Goal: Task Accomplishment & Management: Complete application form

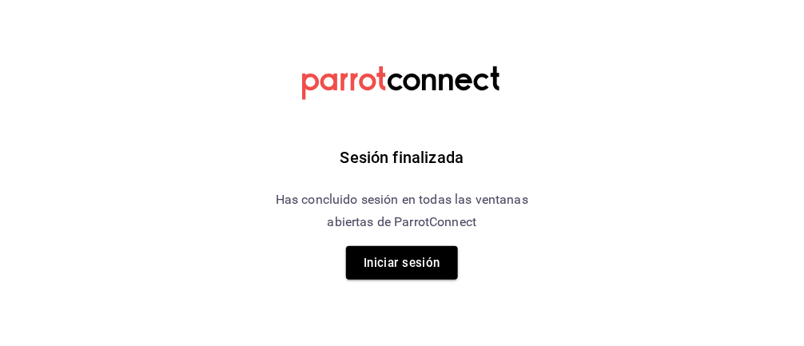
click at [422, 265] on button "Iniciar sesión" at bounding box center [402, 263] width 112 height 34
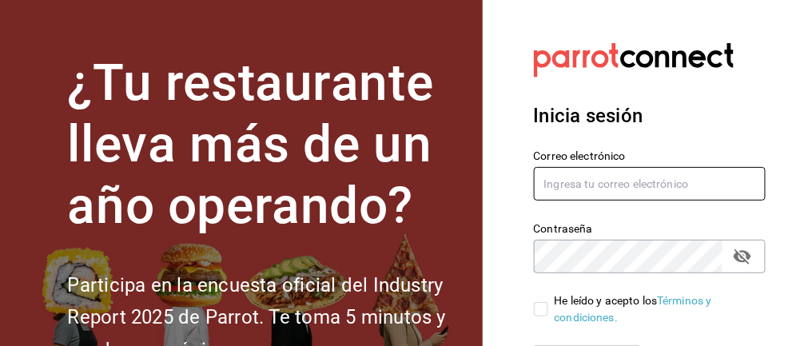
click at [480, 178] on input "text" at bounding box center [650, 184] width 233 height 34
click at [480, 188] on input "text" at bounding box center [650, 184] width 233 height 34
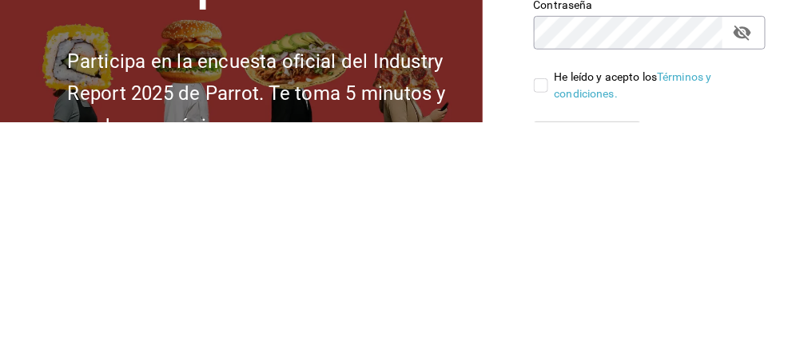
type input "[EMAIL_ADDRESS][DOMAIN_NAME]"
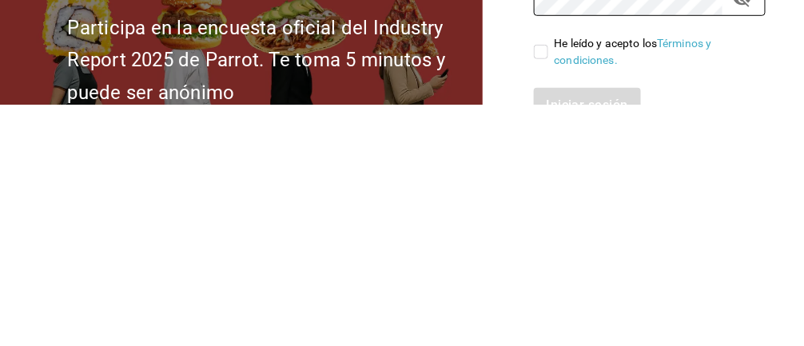
click at [480, 298] on input "He leído y acepto los Términos y condiciones." at bounding box center [541, 293] width 14 height 14
checkbox input "true"
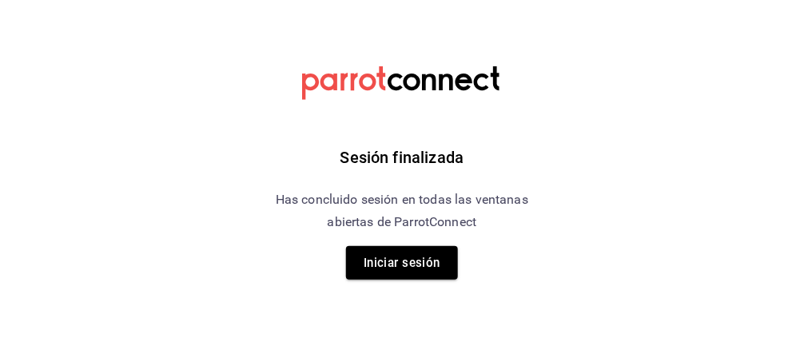
click at [403, 276] on button "Iniciar sesión" at bounding box center [402, 263] width 112 height 34
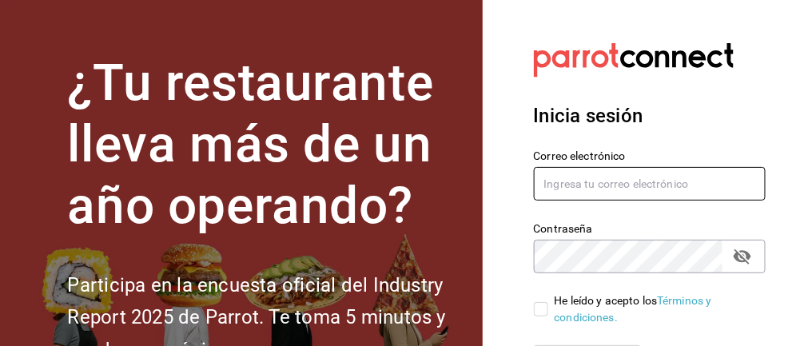
click at [589, 186] on input "text" at bounding box center [650, 184] width 233 height 34
click at [607, 187] on input "text" at bounding box center [650, 184] width 233 height 34
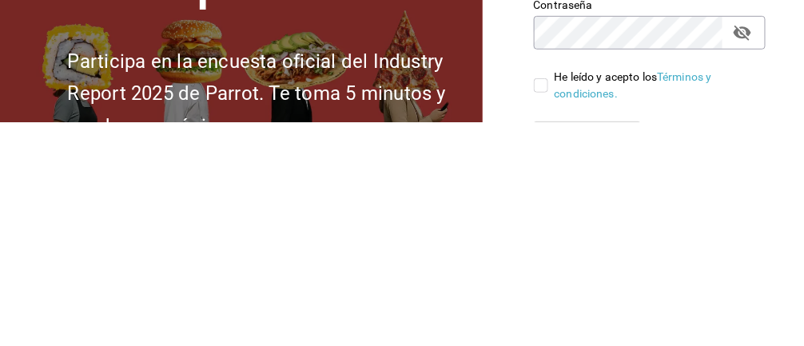
type input "monsegalindoes@outlook.com"
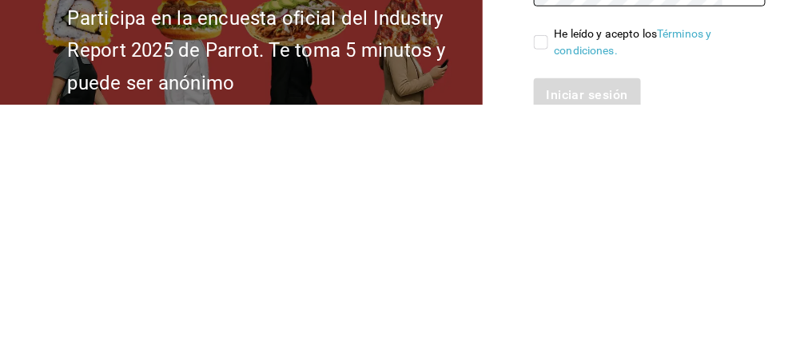
click at [545, 282] on input "He leído y acepto los Términos y condiciones." at bounding box center [541, 284] width 14 height 14
checkbox input "true"
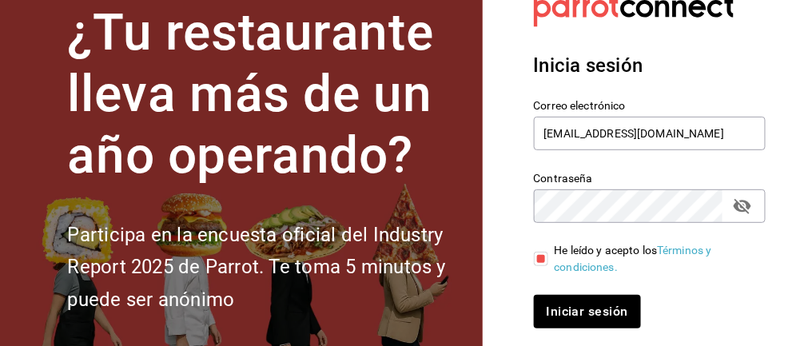
scroll to position [58, 0]
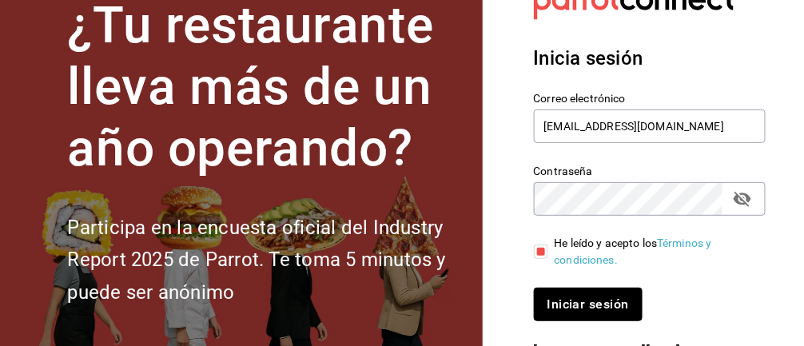
click at [590, 304] on button "Iniciar sesión" at bounding box center [588, 305] width 109 height 34
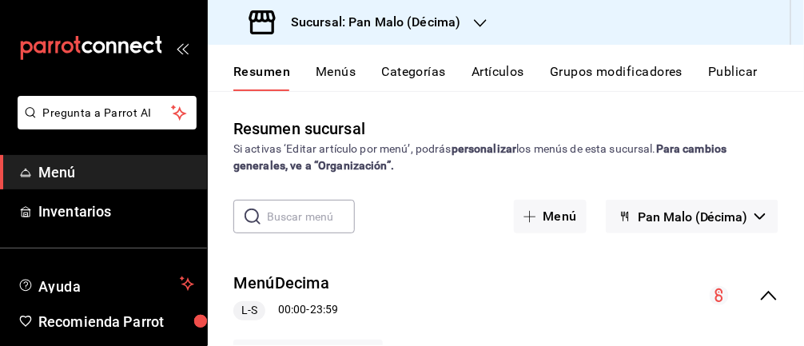
click at [74, 221] on span "Inventarios" at bounding box center [116, 212] width 156 height 22
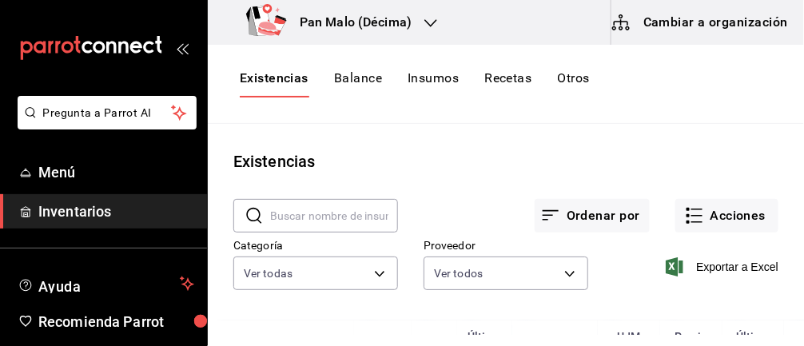
click at [358, 273] on body "Pregunta a Parrot AI Menú Inventarios Ayuda Recomienda Parrot Abril M Espinosa …" at bounding box center [402, 167] width 804 height 335
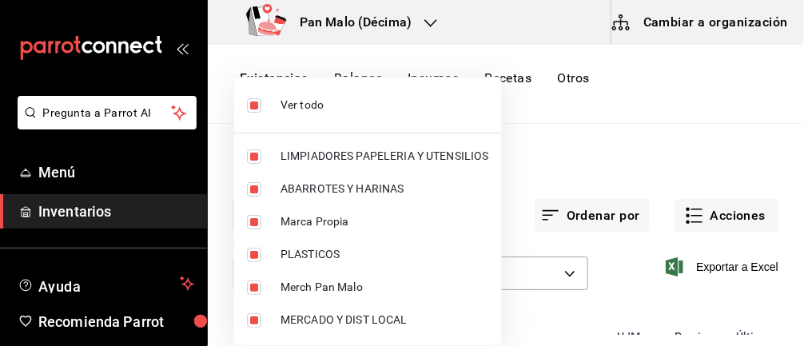
click at [249, 110] on input "checkbox" at bounding box center [254, 105] width 14 height 14
checkbox input "false"
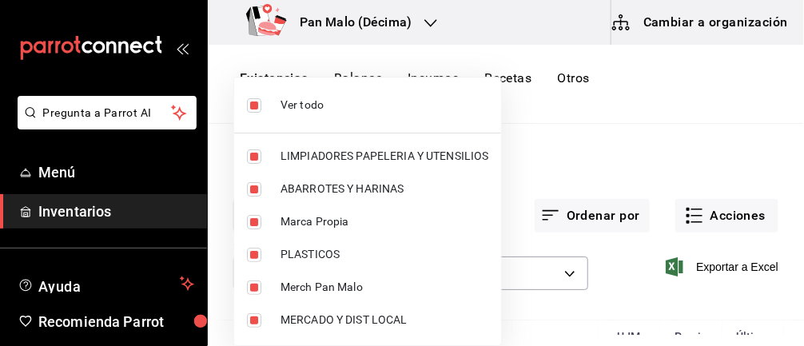
checkbox input "false"
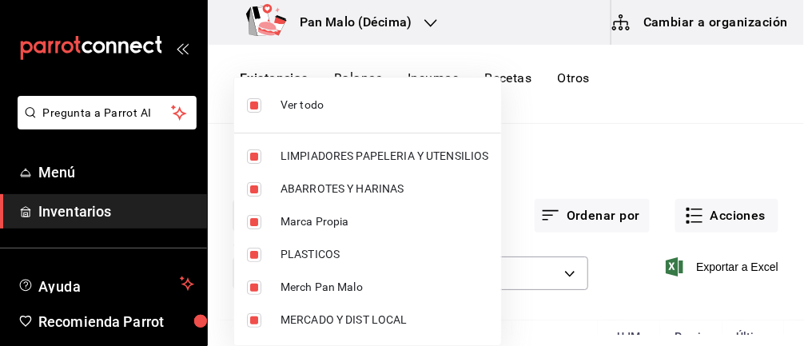
checkbox input "false"
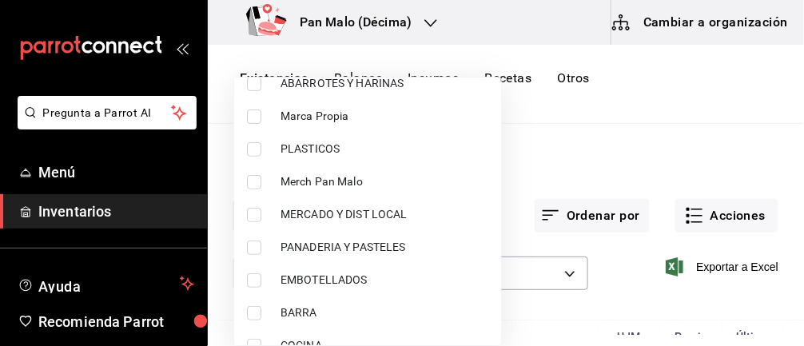
scroll to position [116, 0]
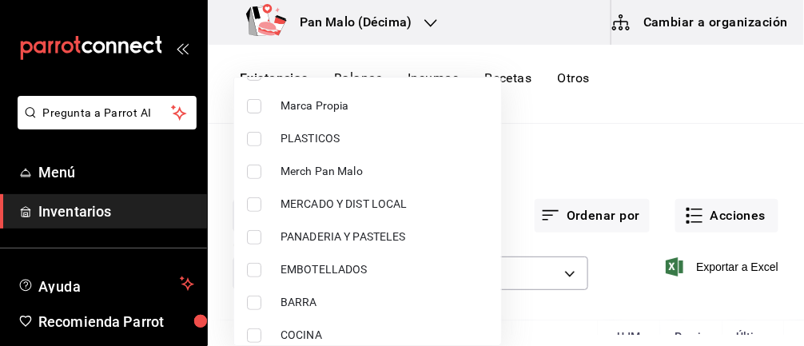
click at [247, 333] on input "checkbox" at bounding box center [254, 335] width 14 height 14
checkbox input "true"
type input "97c4540b-fae9-4f1d-bf52-72ae5b7112b3"
click at [606, 177] on div at bounding box center [402, 173] width 804 height 346
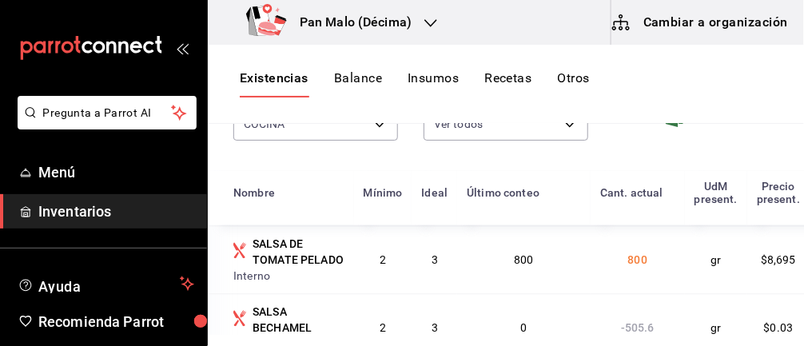
scroll to position [3667, 0]
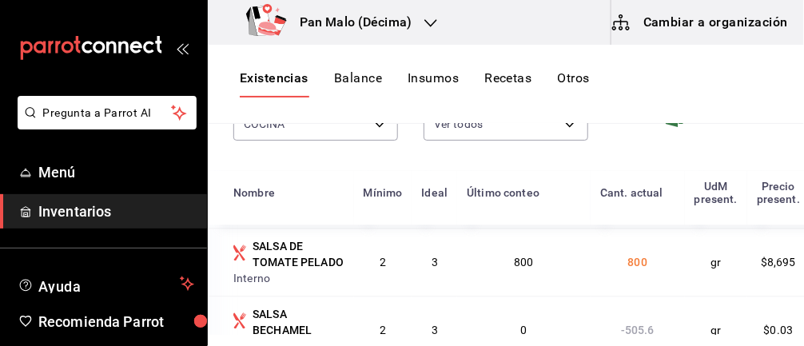
click at [185, 241] on div "Pregunta a Parrot AI Menú Inventarios Ayuda Recomienda Parrot Abril M Espinosa …" at bounding box center [103, 252] width 207 height 312
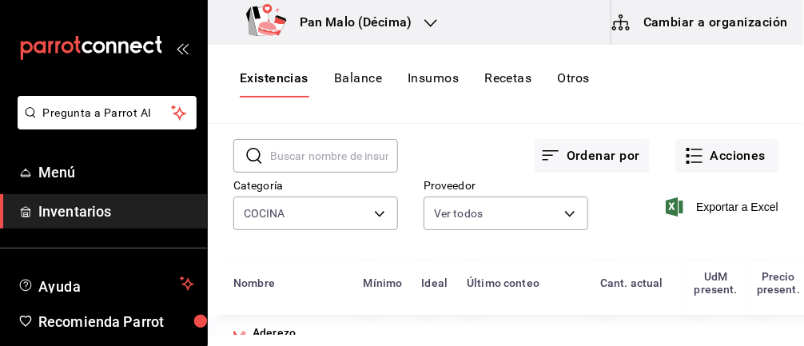
scroll to position [0, 0]
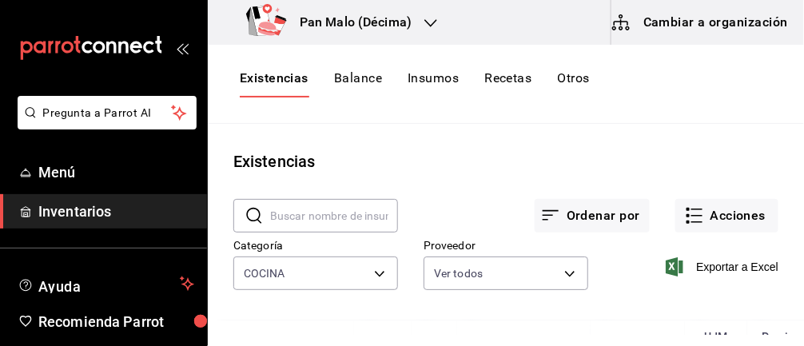
click at [680, 208] on button "Acciones" at bounding box center [726, 216] width 103 height 34
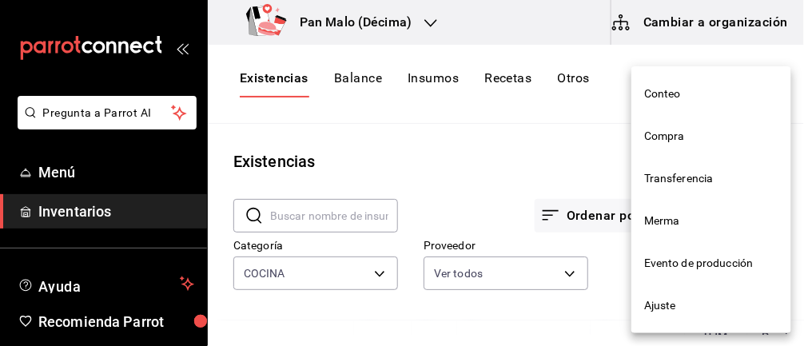
click at [655, 257] on span "Evento de producción" at bounding box center [711, 263] width 134 height 17
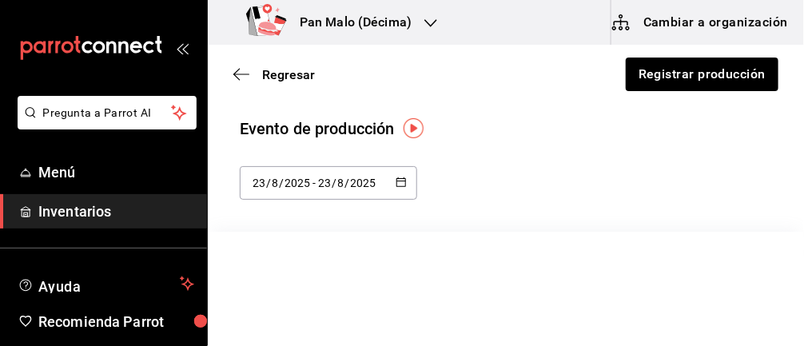
click at [657, 99] on div "Regresar Registrar producción" at bounding box center [506, 74] width 596 height 59
click at [643, 67] on button "Registrar producción" at bounding box center [701, 75] width 154 height 34
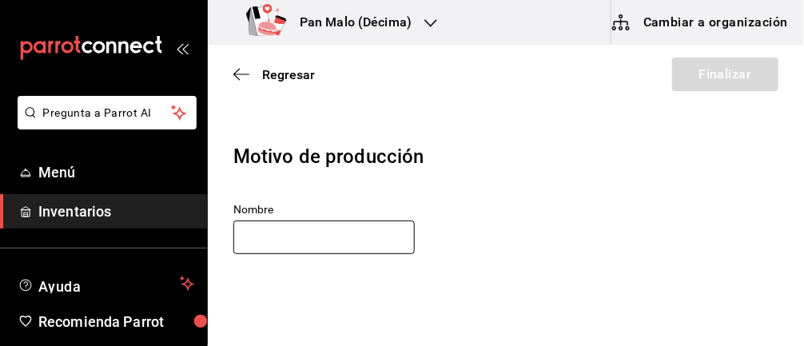
click at [253, 243] on input "text" at bounding box center [323, 238] width 181 height 34
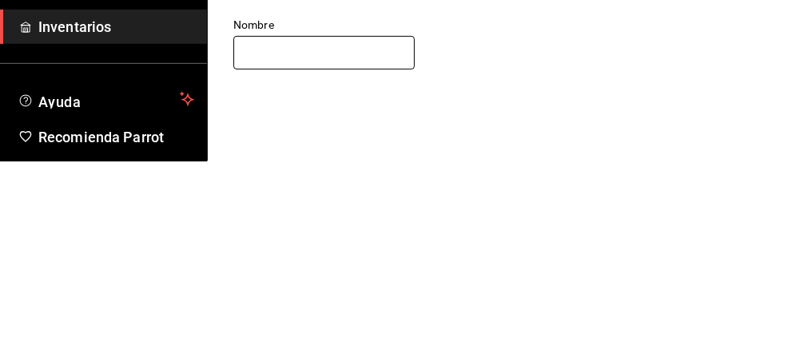
type input "COCINA"
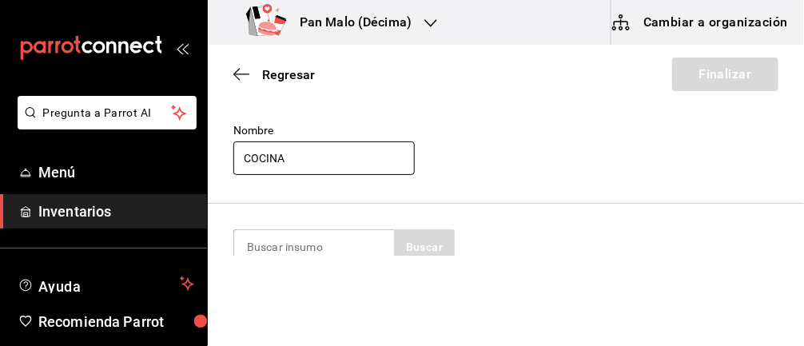
scroll to position [115, 0]
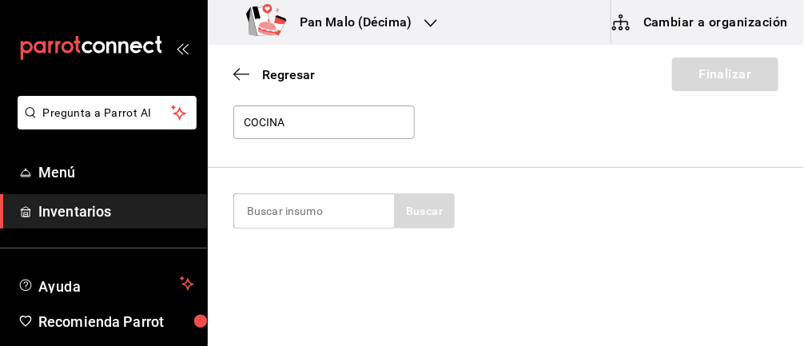
click at [277, 212] on input at bounding box center [314, 211] width 160 height 34
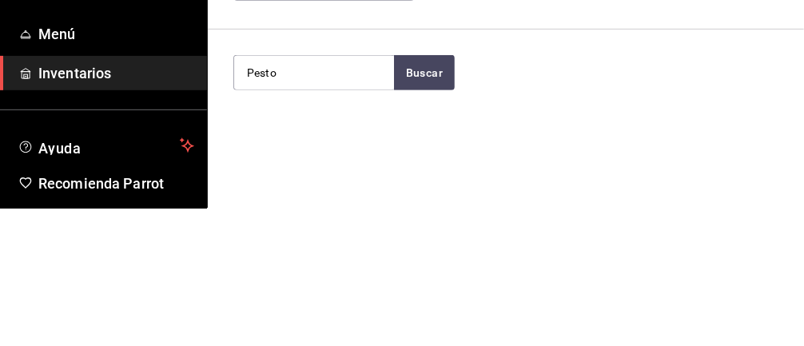
type input "Pesto"
click at [412, 213] on button "Buscar" at bounding box center [424, 210] width 61 height 35
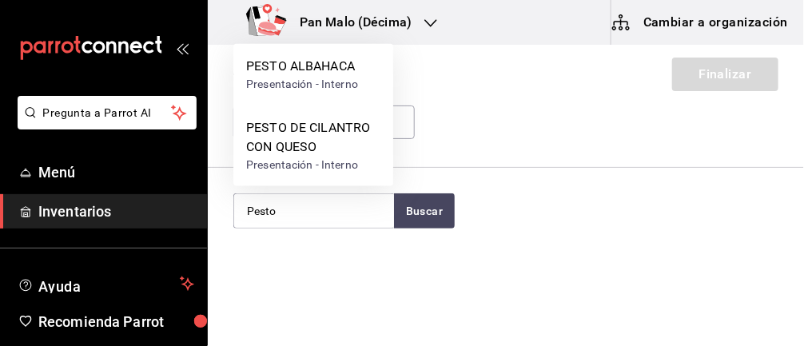
click at [287, 157] on div "Presentación - Interno" at bounding box center [313, 165] width 134 height 17
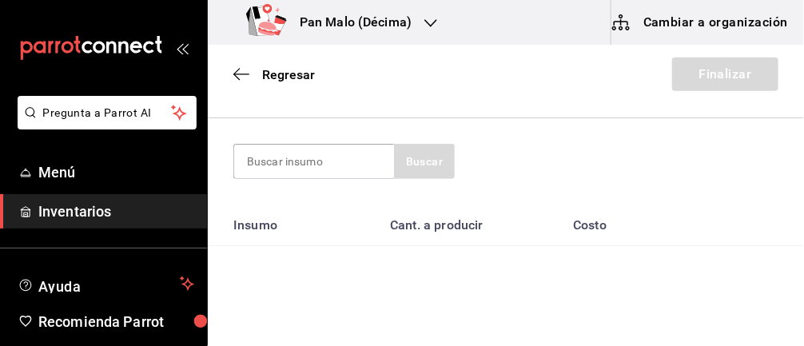
scroll to position [152, 0]
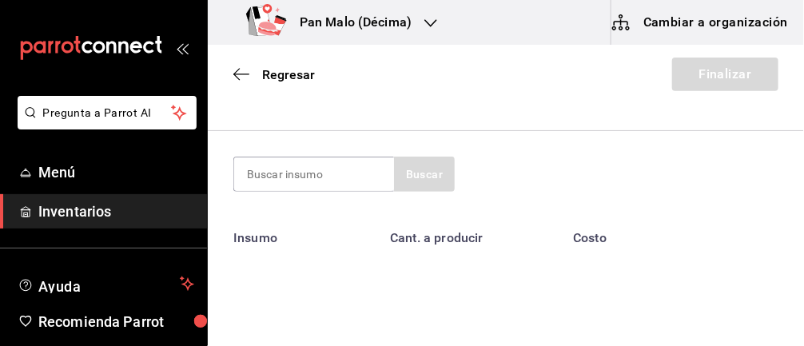
click at [326, 173] on input at bounding box center [314, 174] width 160 height 34
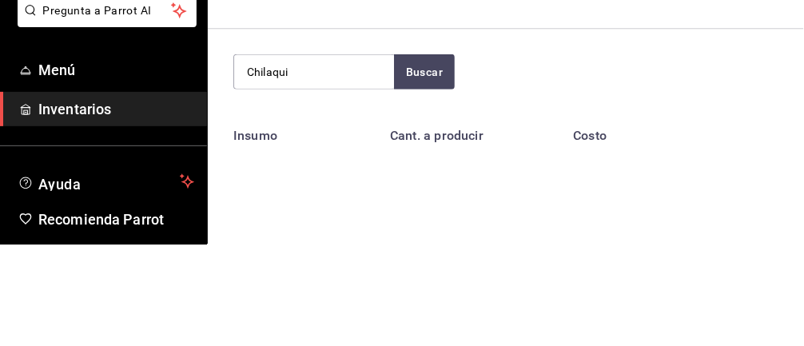
type input "Chilaqui"
click at [436, 176] on button "Buscar" at bounding box center [424, 174] width 61 height 35
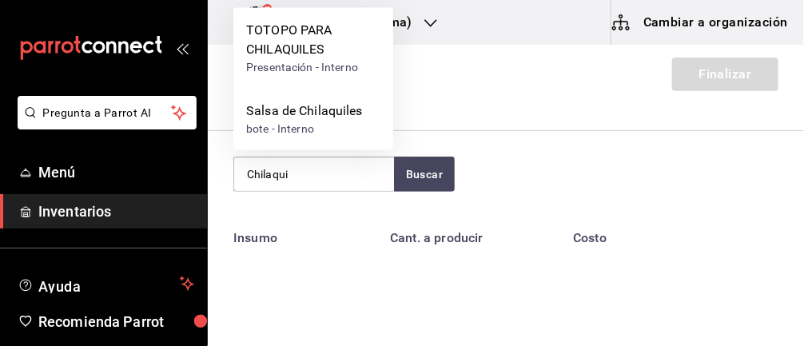
click at [263, 114] on div "Salsa de Chilaquiles" at bounding box center [304, 110] width 117 height 19
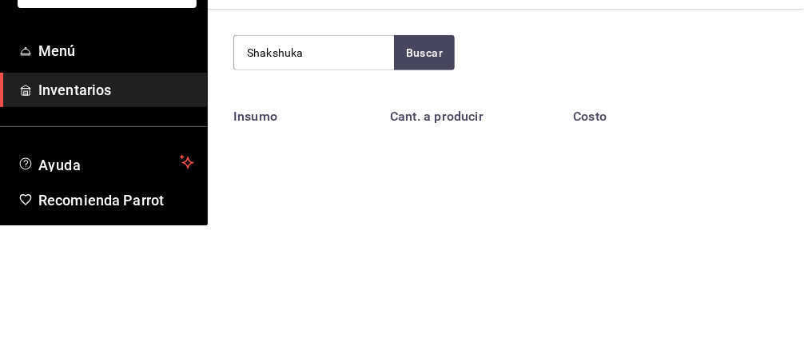
type input "Shakshuka"
click at [434, 165] on button "Buscar" at bounding box center [424, 174] width 61 height 35
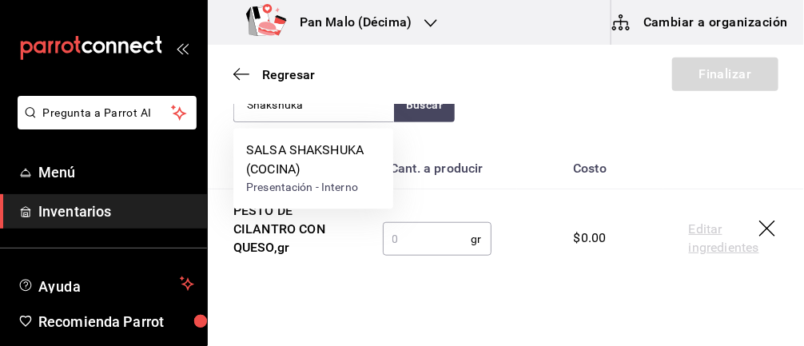
scroll to position [221, 0]
click at [337, 173] on div "SALSA SHAKSHUKA (COCINA)" at bounding box center [313, 160] width 134 height 38
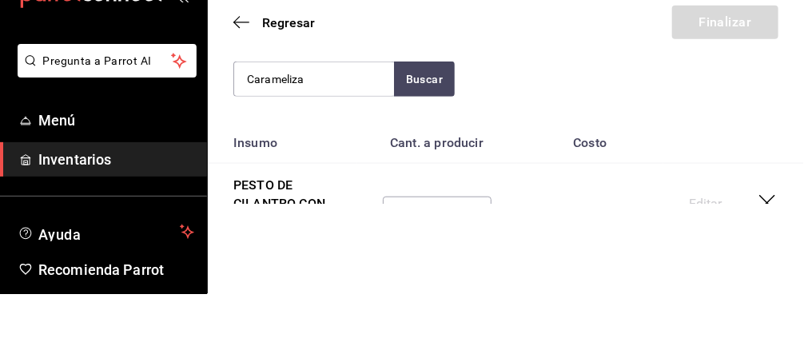
scroll to position [185, 0]
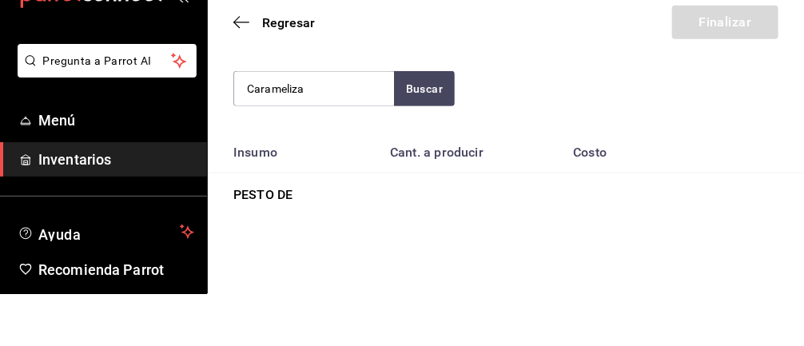
type input "Carameliza"
click at [430, 133] on button "Buscar" at bounding box center [424, 140] width 61 height 35
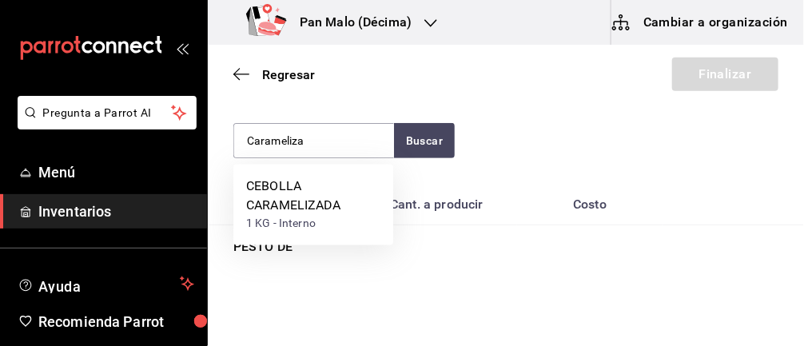
click at [337, 212] on div "CEBOLLA CARAMELIZADA" at bounding box center [313, 196] width 134 height 38
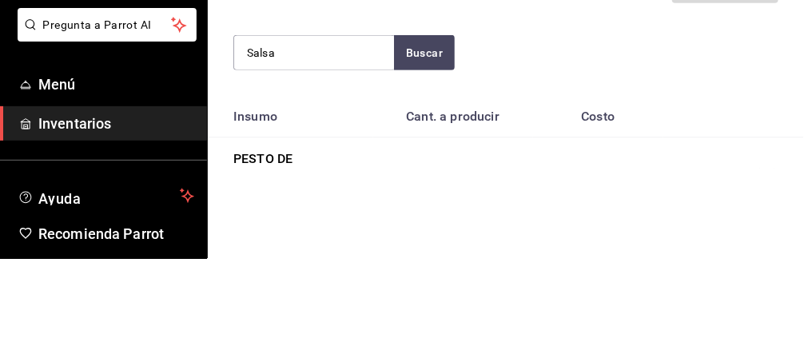
type input "Salsa"
click at [436, 149] on button "Buscar" at bounding box center [424, 140] width 61 height 35
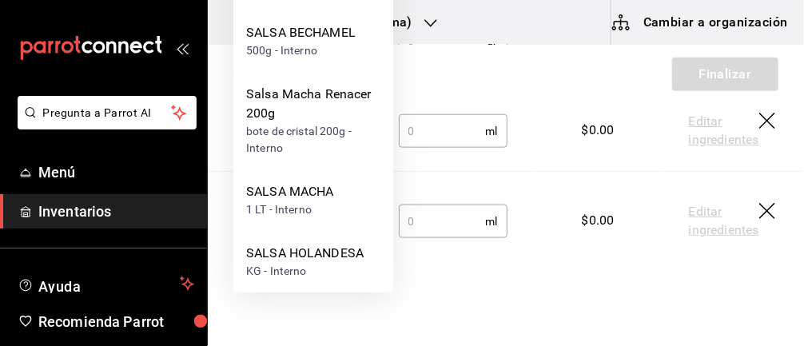
scroll to position [420, 0]
click at [339, 209] on div "SALSA MACHA 1 LT - Interno" at bounding box center [313, 200] width 160 height 62
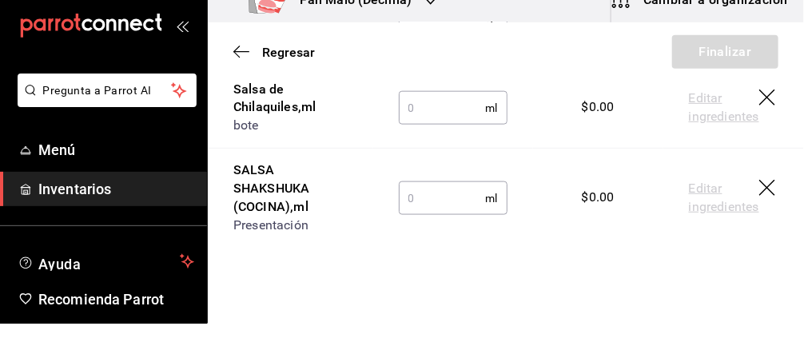
scroll to position [137, 0]
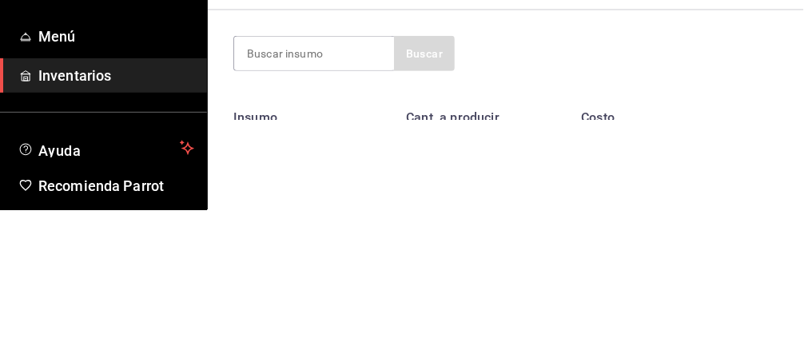
type input "S"
type input "Zanaho"
click at [465, 177] on div "Zanaho Buscar" at bounding box center [505, 189] width 545 height 35
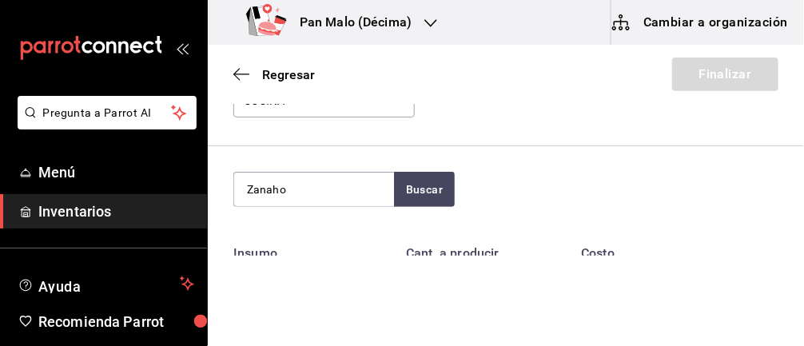
click at [414, 78] on div "Regresar Finalizar" at bounding box center [506, 74] width 596 height 59
click at [424, 195] on button "Buscar" at bounding box center [424, 189] width 61 height 35
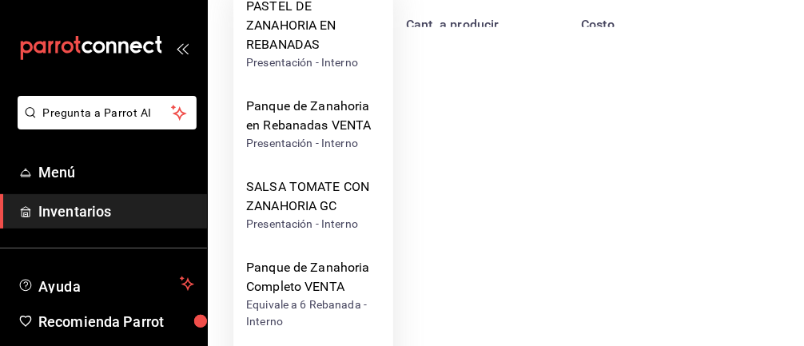
scroll to position [232, 0]
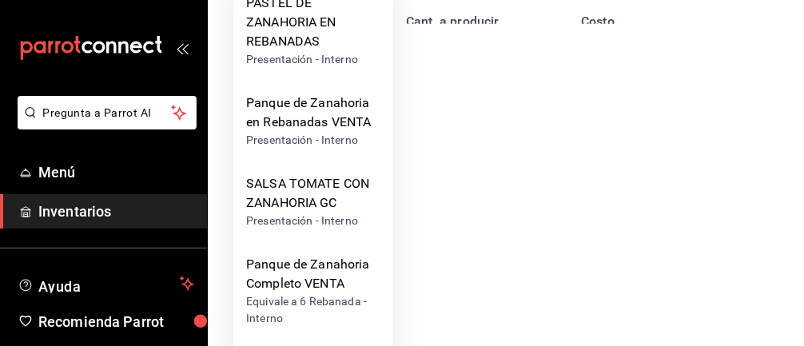
click at [269, 199] on div "SALSA TOMATE CON ZANAHORIA GC" at bounding box center [313, 193] width 134 height 38
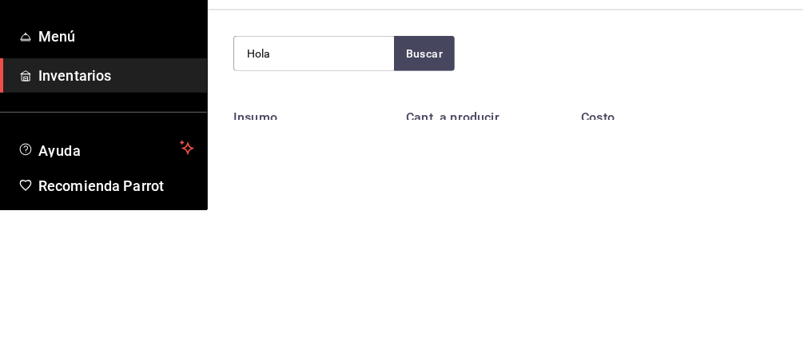
type input "Hola"
click at [421, 193] on button "Buscar" at bounding box center [424, 189] width 61 height 35
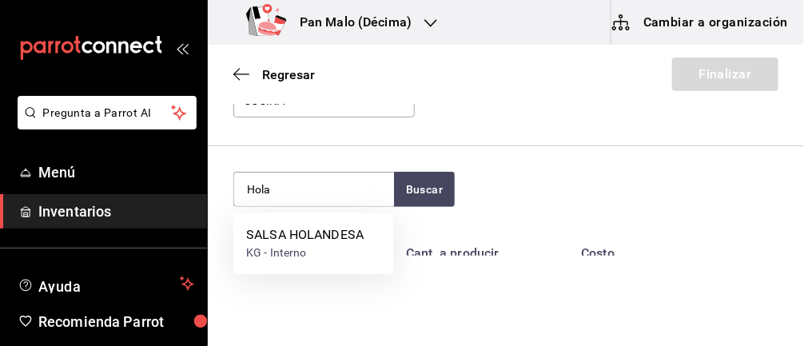
click at [262, 253] on div "KG - Interno" at bounding box center [304, 253] width 117 height 17
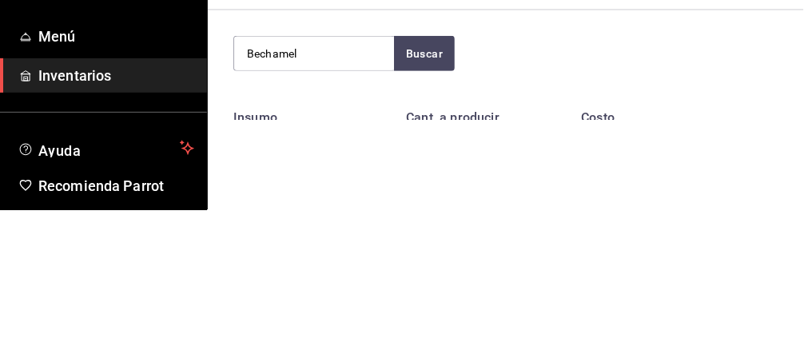
type input "Bechamel"
click at [451, 197] on button "Buscar" at bounding box center [424, 189] width 61 height 35
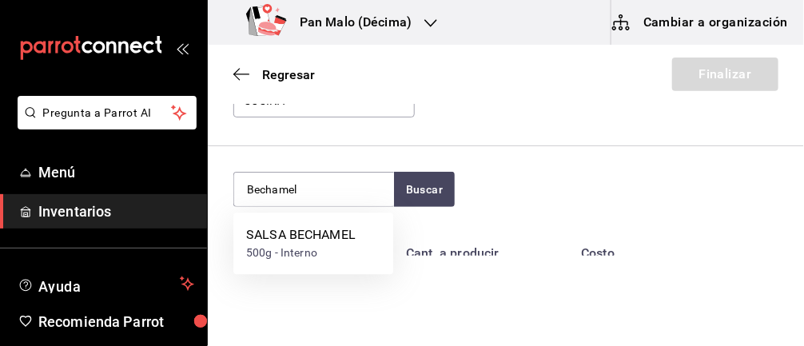
click at [253, 241] on div "SALSA BECHAMEL" at bounding box center [300, 234] width 109 height 19
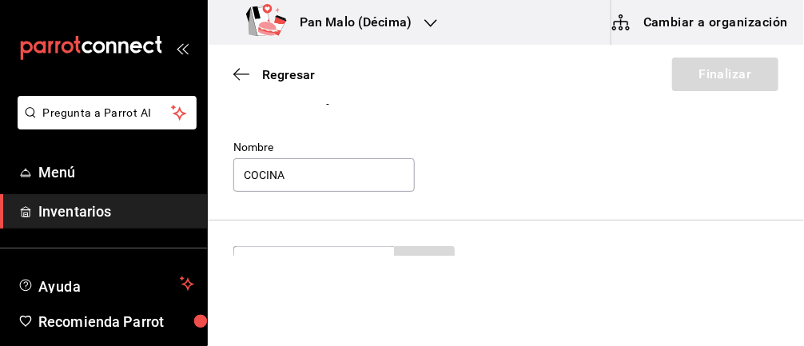
scroll to position [82, 0]
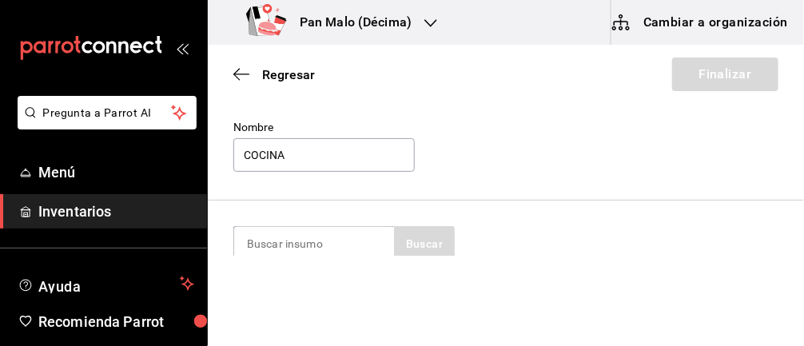
click at [328, 241] on input at bounding box center [314, 244] width 160 height 34
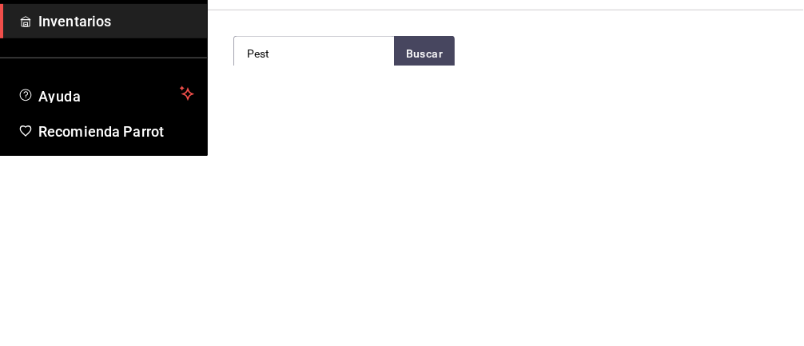
type input "Pesto"
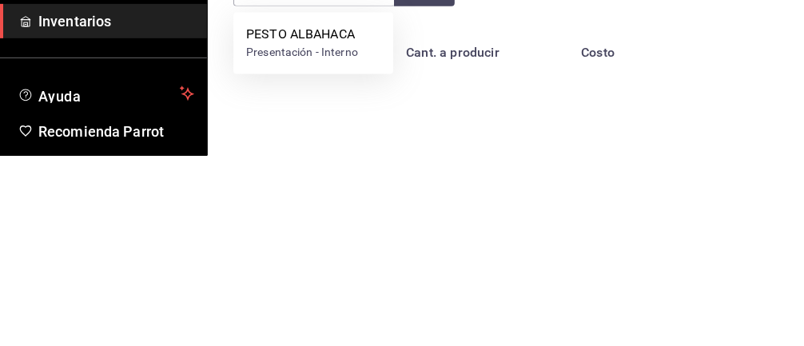
scroll to position [149, 0]
click at [285, 230] on div "PESTO ALBAHACA" at bounding box center [302, 222] width 112 height 19
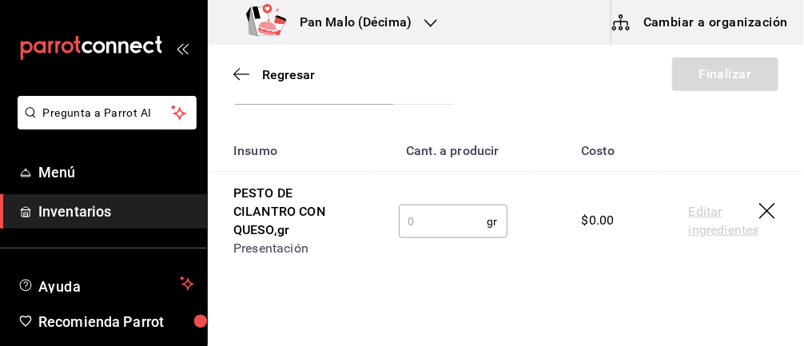
scroll to position [241, 0]
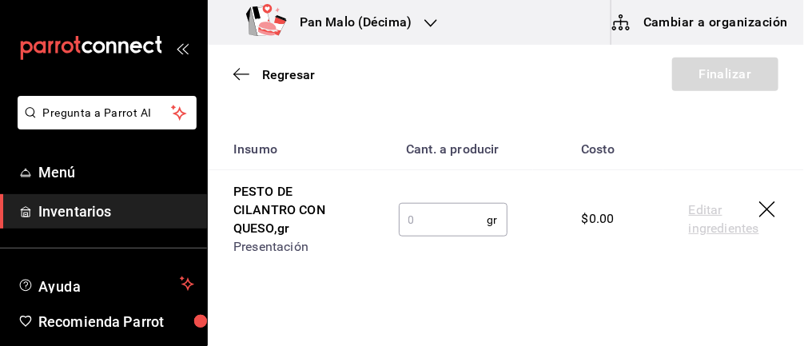
click at [427, 221] on input "text" at bounding box center [443, 220] width 89 height 32
click at [412, 223] on input "text" at bounding box center [443, 220] width 89 height 32
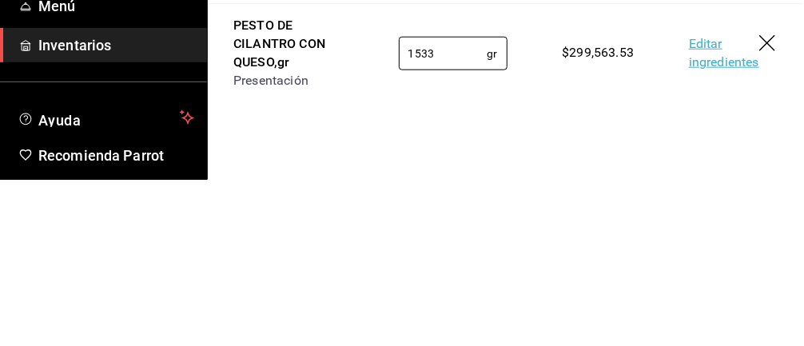
click at [399, 222] on input "1533" at bounding box center [443, 220] width 89 height 32
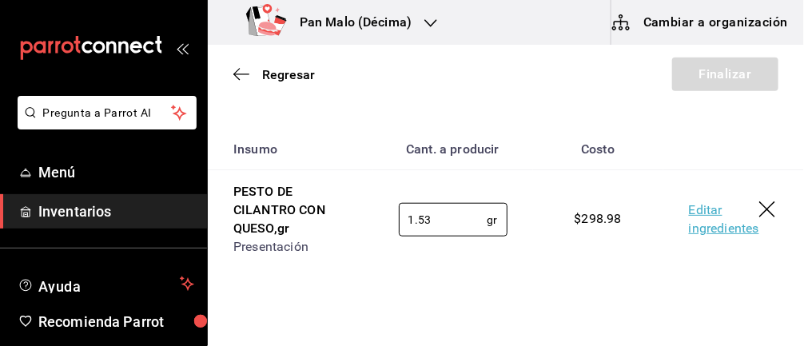
click at [709, 222] on link "Editar ingredientes" at bounding box center [724, 219] width 70 height 37
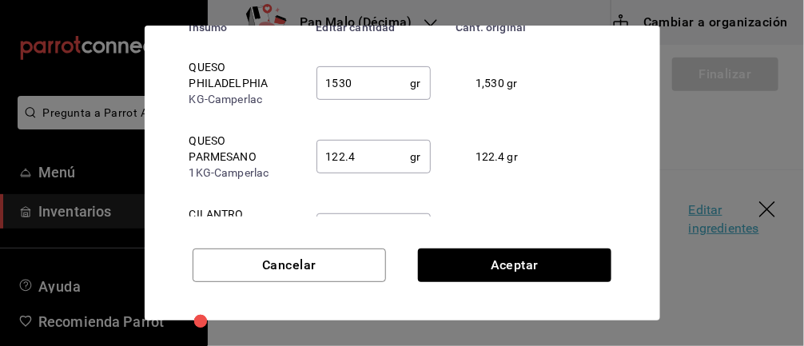
scroll to position [0, 0]
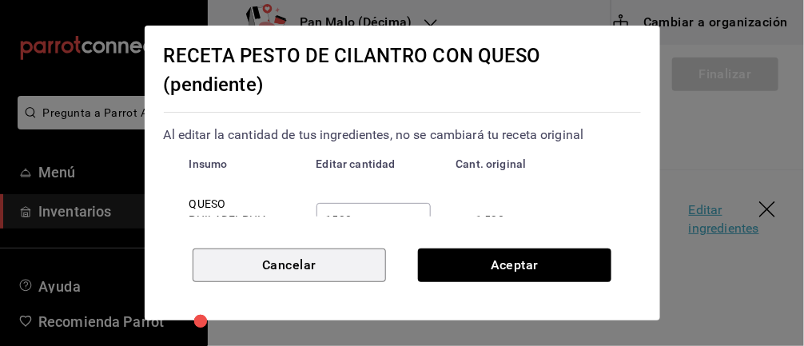
click at [247, 270] on button "Cancelar" at bounding box center [289, 266] width 193 height 34
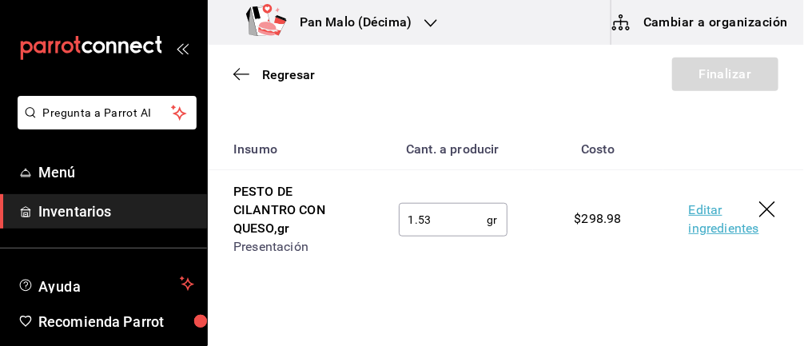
click at [458, 221] on input "1.53" at bounding box center [443, 220] width 89 height 32
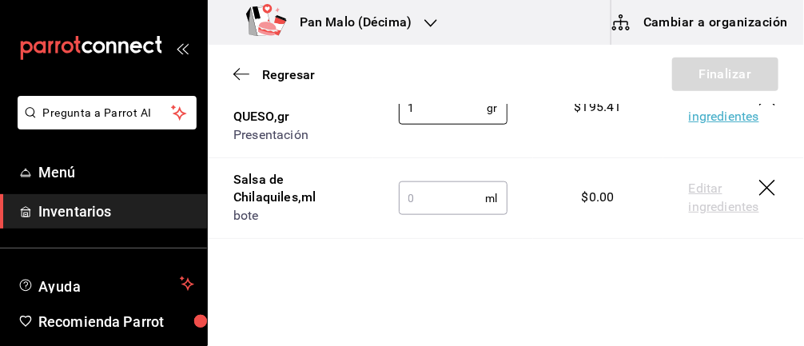
scroll to position [365, 0]
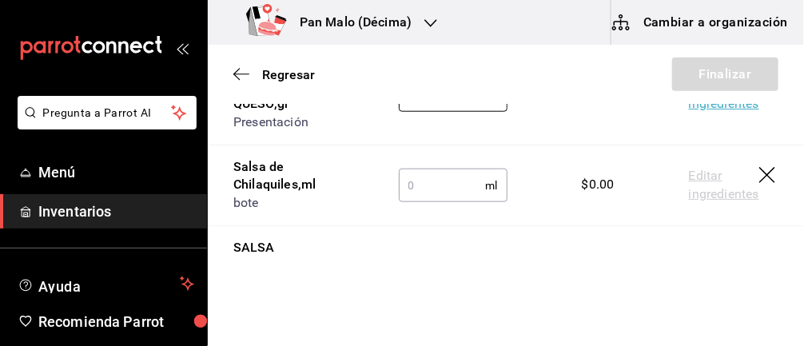
type input "1"
click at [453, 183] on input "text" at bounding box center [442, 185] width 87 height 32
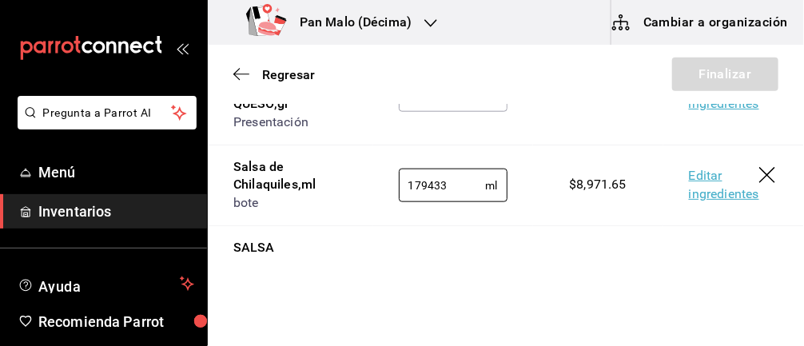
click at [406, 180] on input "179433" at bounding box center [442, 185] width 87 height 32
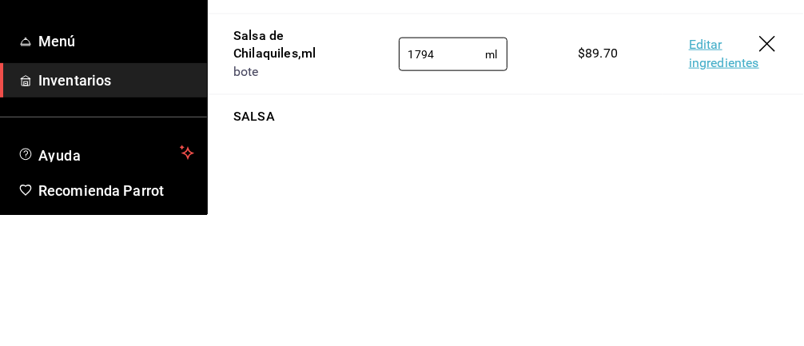
click at [438, 178] on input "1794" at bounding box center [442, 185] width 87 height 32
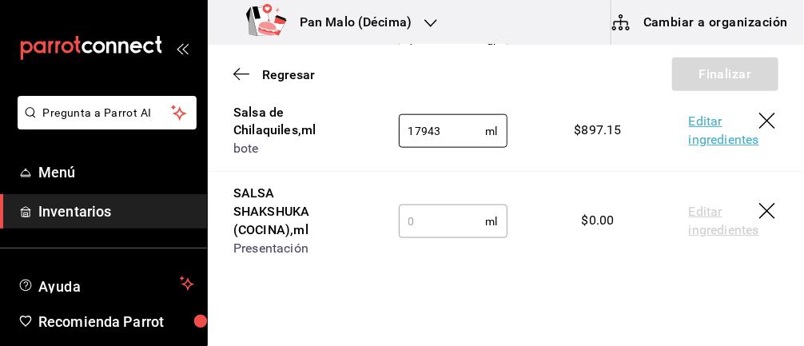
scroll to position [448, 0]
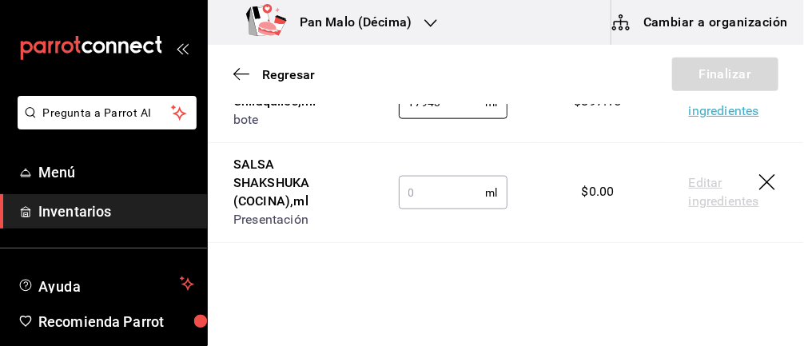
type input "17943"
click at [442, 189] on input "text" at bounding box center [442, 193] width 87 height 32
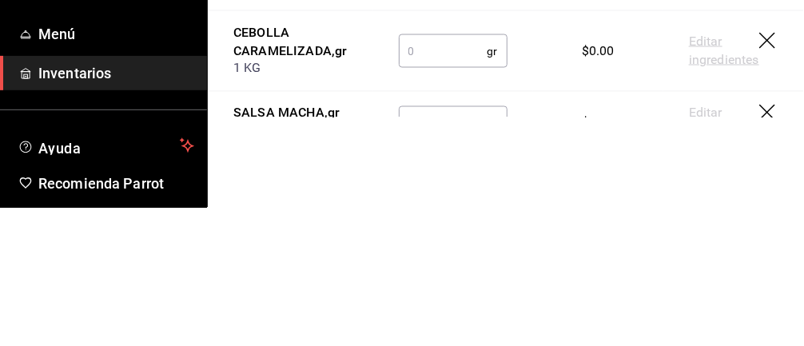
scroll to position [543, 0]
type input "10426"
click at [438, 198] on input "text" at bounding box center [443, 189] width 89 height 32
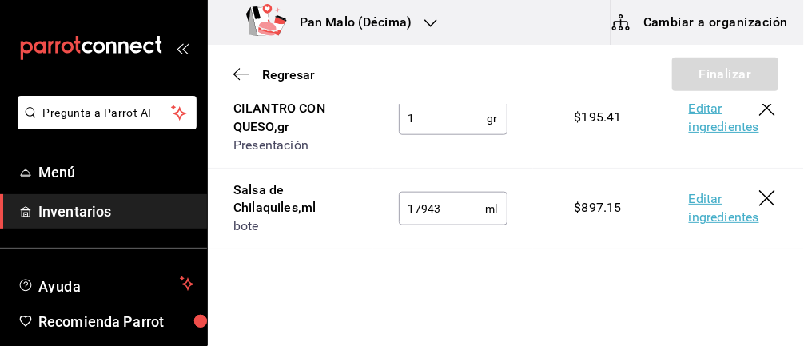
scroll to position [342, 0]
type input "3444.5"
click at [409, 117] on input "1" at bounding box center [443, 118] width 89 height 32
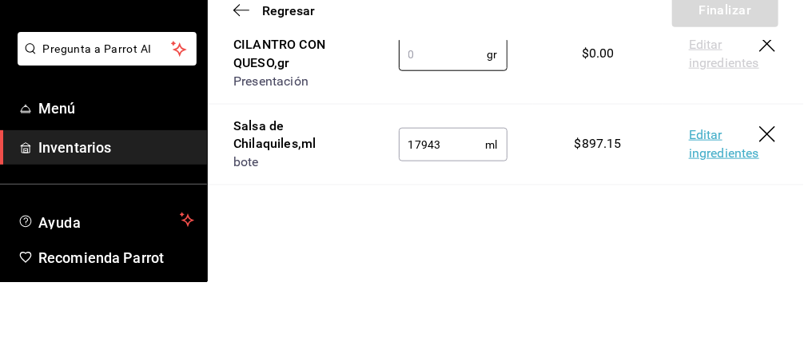
click at [765, 111] on icon "button" at bounding box center [768, 109] width 19 height 19
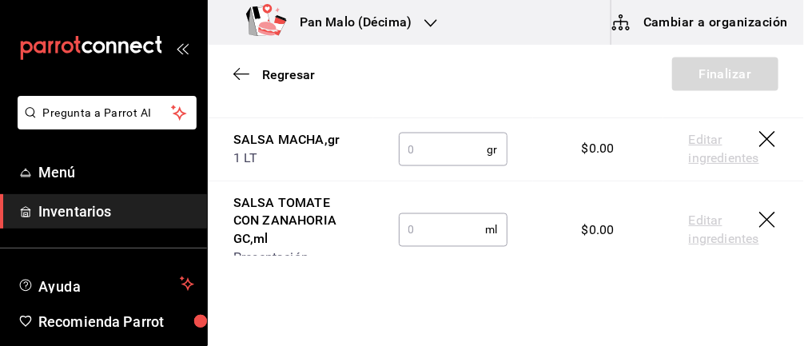
scroll to position [561, 0]
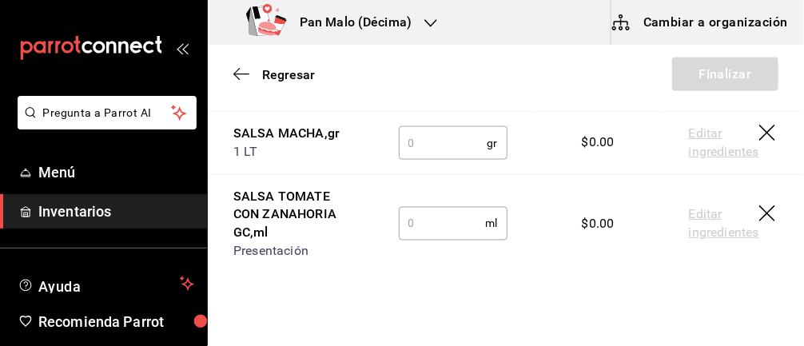
click at [400, 159] on input "text" at bounding box center [443, 143] width 89 height 32
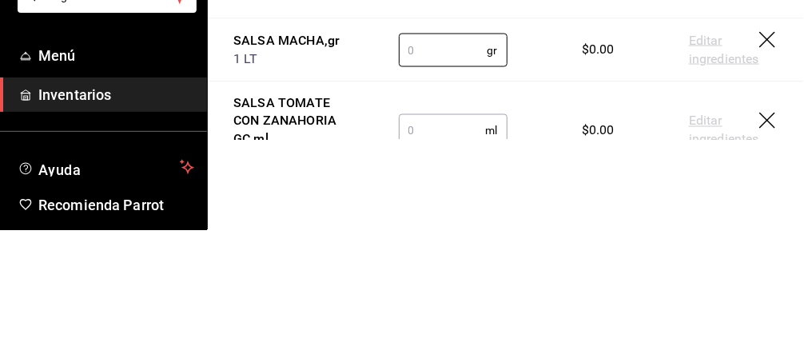
scroll to position [535, 0]
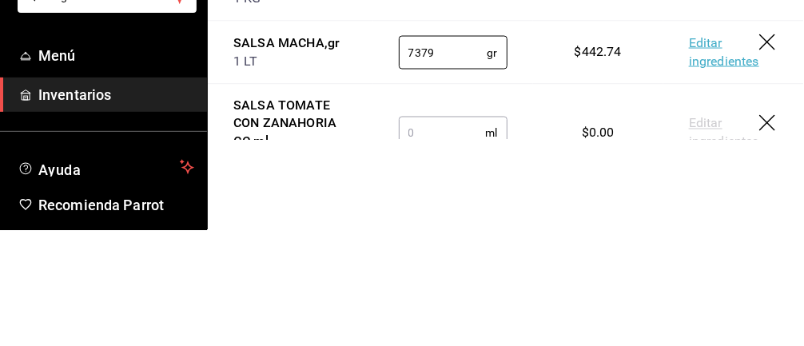
type input "7379"
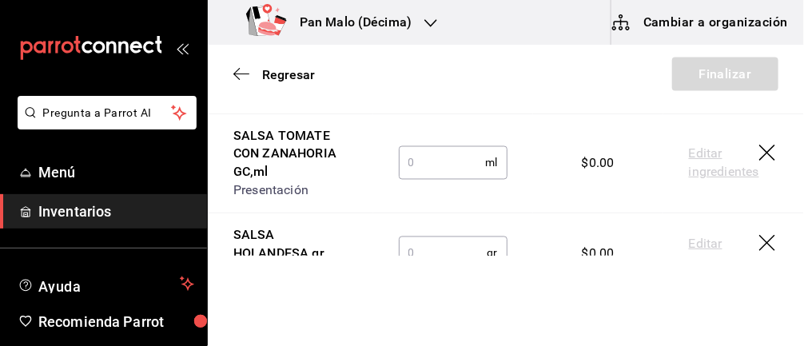
scroll to position [627, 0]
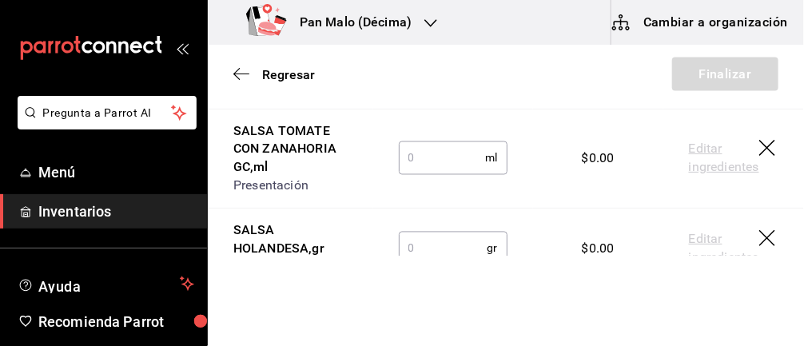
click at [411, 174] on input "text" at bounding box center [442, 158] width 87 height 32
click at [422, 174] on input "text" at bounding box center [442, 158] width 87 height 32
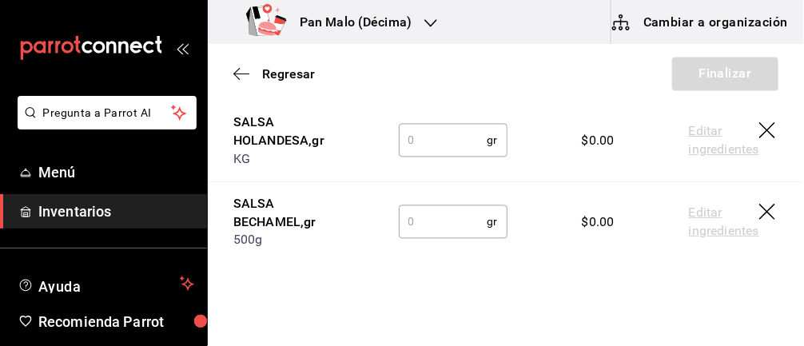
scroll to position [736, 0]
type input "553.2"
click at [421, 155] on input "text" at bounding box center [443, 139] width 89 height 32
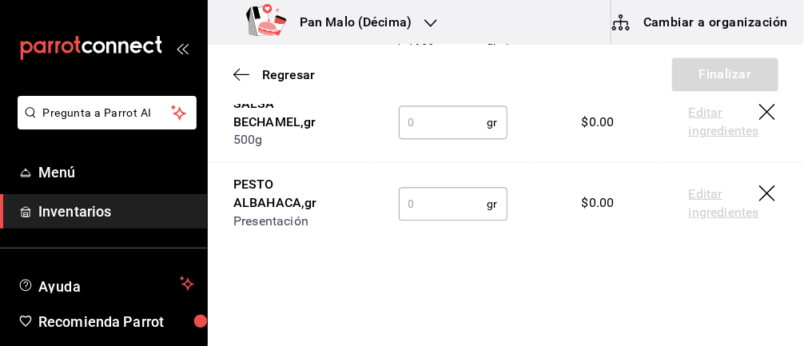
scroll to position [837, 0]
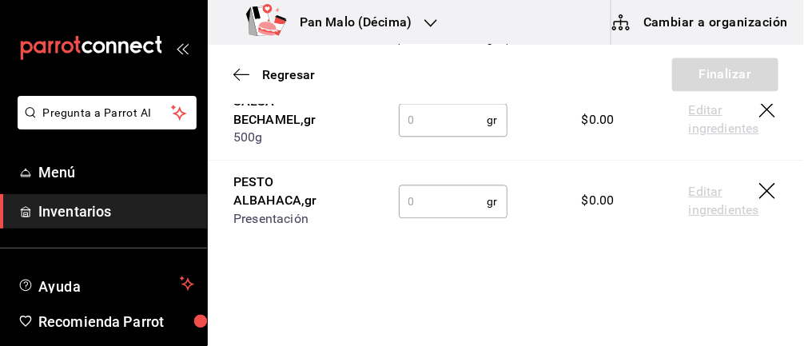
type input "1956"
click at [420, 136] on input "text" at bounding box center [443, 120] width 89 height 32
type input "964.6"
click at [422, 217] on input "text" at bounding box center [443, 201] width 89 height 32
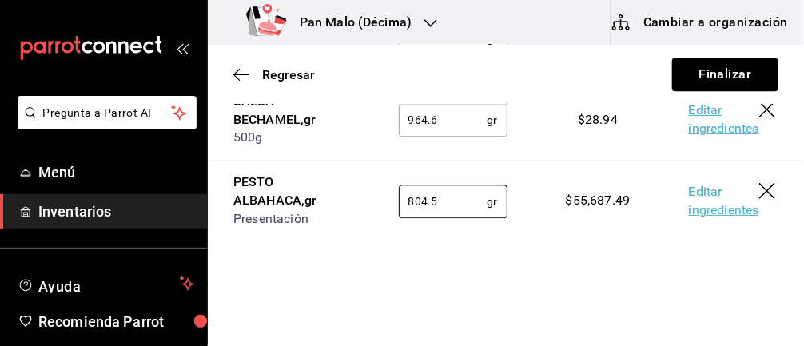
click at [460, 217] on input "804.5" at bounding box center [443, 201] width 89 height 32
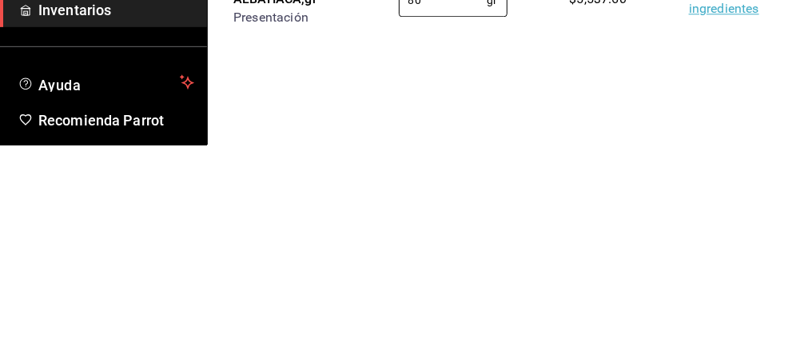
type input "8"
click at [762, 202] on icon "button" at bounding box center [768, 192] width 19 height 19
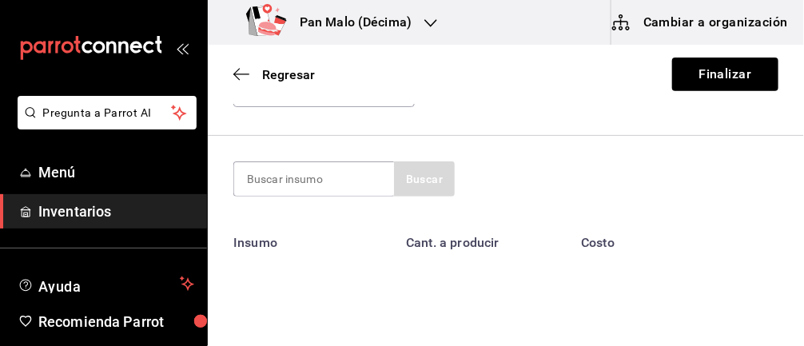
scroll to position [0, 0]
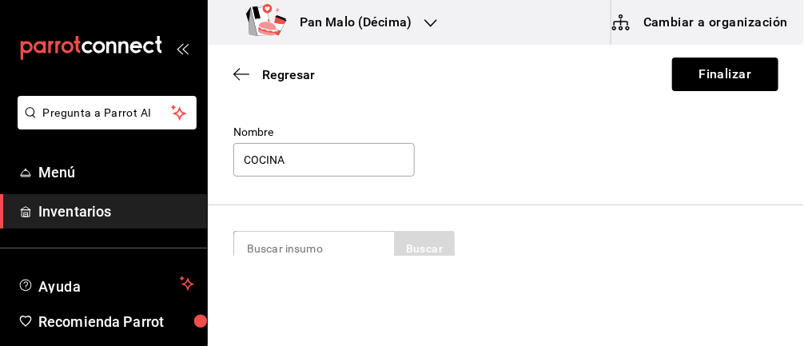
click at [802, 22] on div "Pan Malo (Décima) Cambiar a organización" at bounding box center [506, 22] width 596 height 45
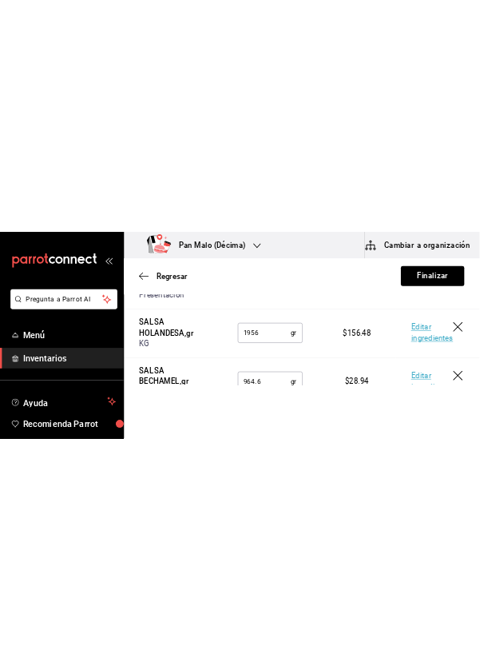
scroll to position [755, 0]
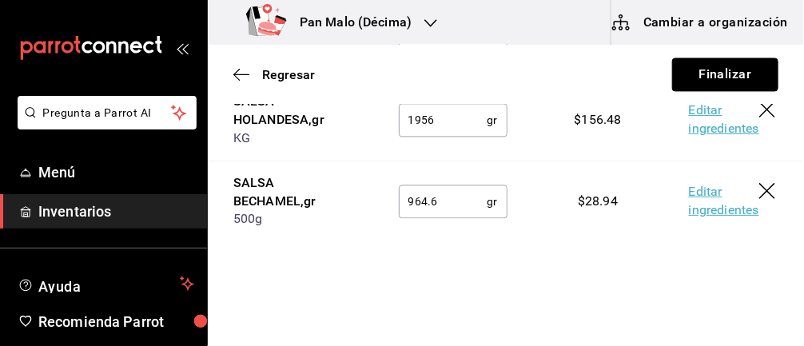
click at [737, 78] on button "Finalizar" at bounding box center [725, 75] width 106 height 34
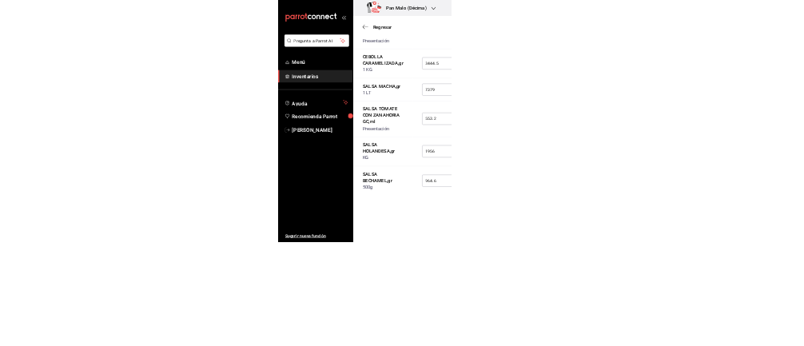
scroll to position [432, 0]
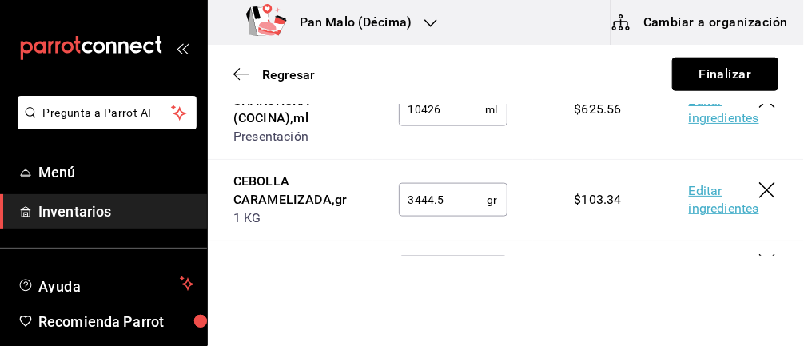
click at [711, 72] on button "Finalizar" at bounding box center [725, 75] width 106 height 34
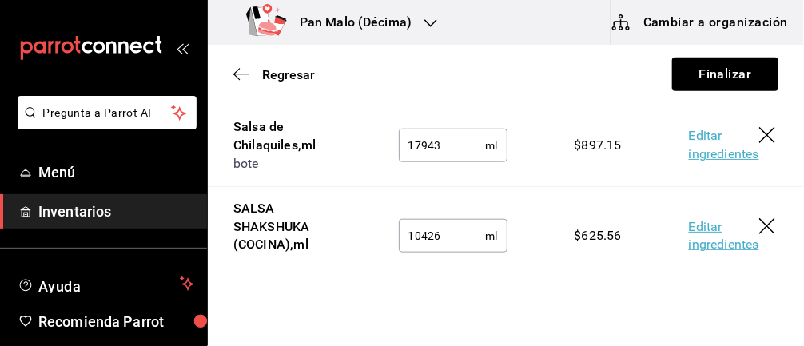
scroll to position [299, 0]
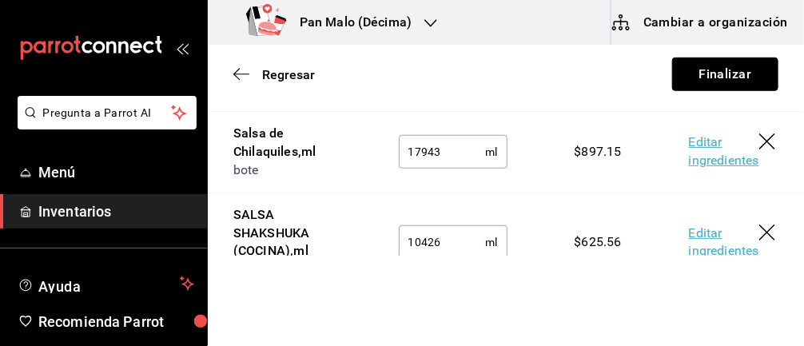
click at [734, 70] on button "Finalizar" at bounding box center [725, 75] width 106 height 34
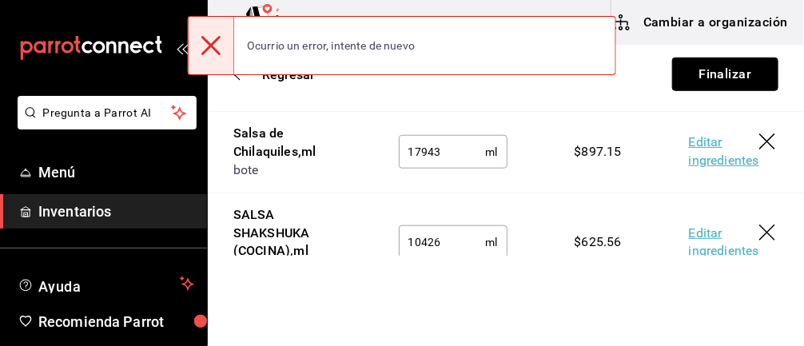
click at [726, 66] on button "Finalizar" at bounding box center [725, 75] width 106 height 34
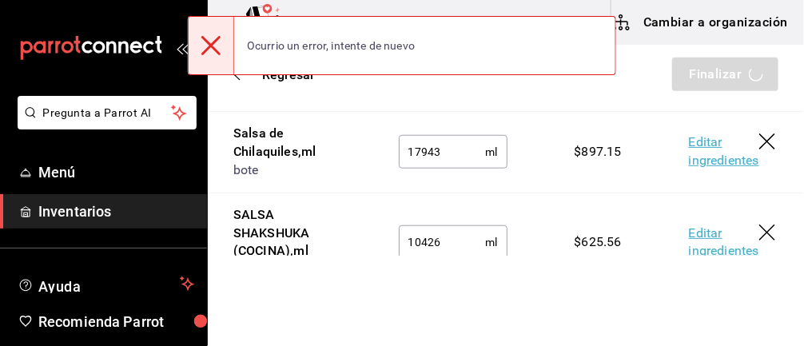
click at [714, 60] on div "Regresar Finalizar" at bounding box center [506, 74] width 596 height 59
click at [718, 50] on div "Regresar Finalizar" at bounding box center [506, 74] width 596 height 59
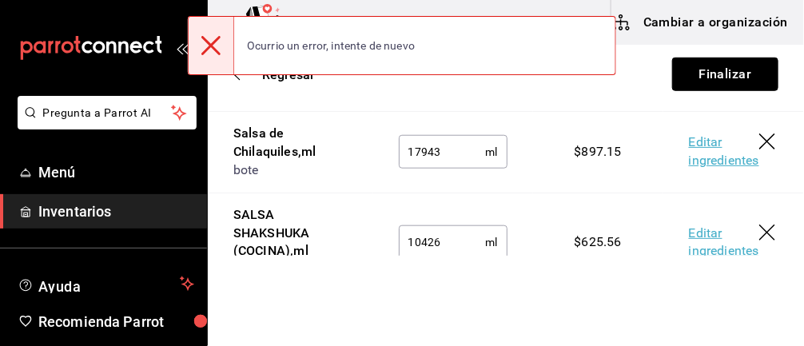
click at [714, 70] on button "Finalizar" at bounding box center [725, 75] width 106 height 34
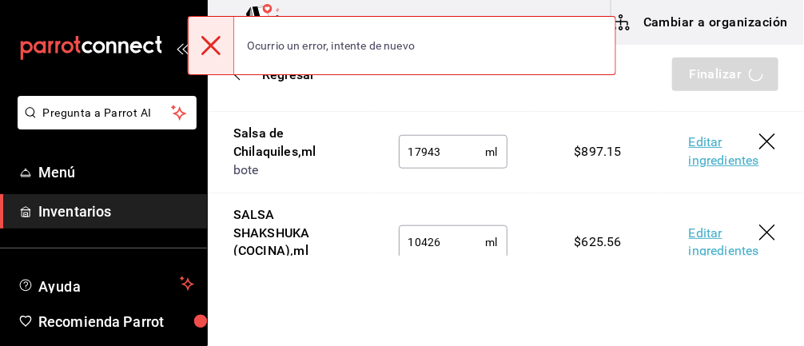
click at [717, 70] on div "Regresar Finalizar" at bounding box center [506, 74] width 596 height 59
click at [721, 74] on div "Regresar Finalizar" at bounding box center [506, 74] width 596 height 59
click at [732, 72] on button "Finalizar" at bounding box center [725, 75] width 106 height 34
click at [726, 80] on div "Regresar Finalizar" at bounding box center [506, 74] width 596 height 59
click at [728, 69] on div "Regresar Finalizar" at bounding box center [506, 74] width 596 height 59
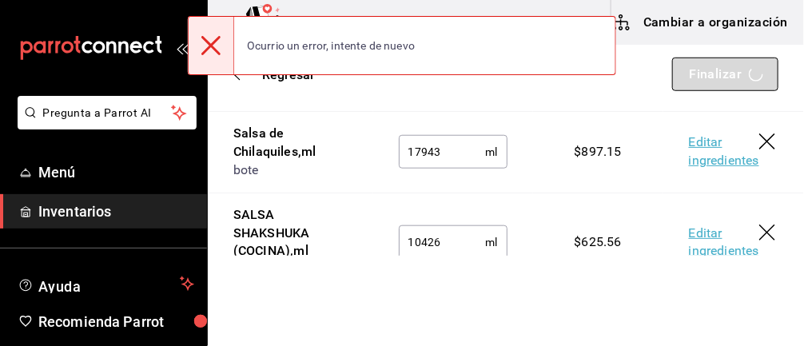
click at [726, 75] on button "Finalizar" at bounding box center [725, 75] width 106 height 34
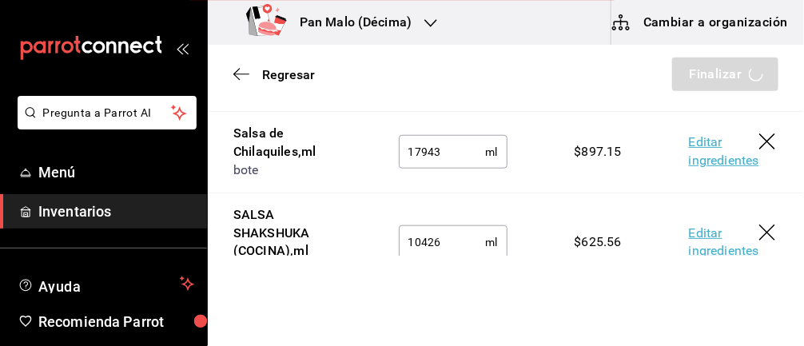
click at [717, 82] on div "Regresar Finalizar" at bounding box center [506, 74] width 596 height 59
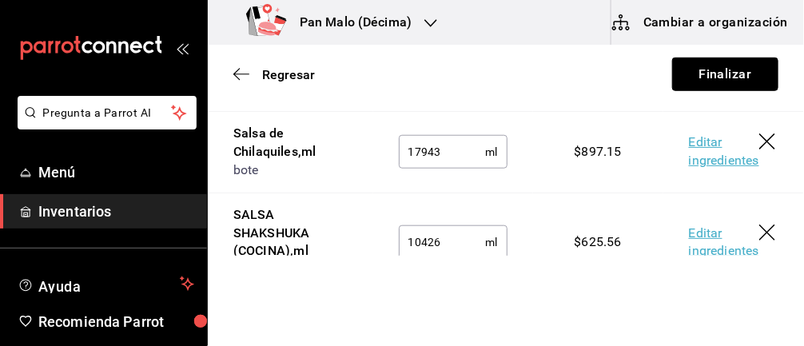
click at [735, 86] on button "Finalizar" at bounding box center [725, 75] width 106 height 34
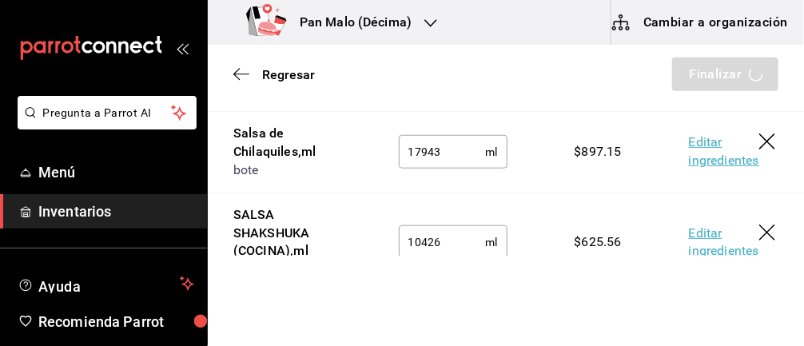
click at [713, 92] on div "Regresar Finalizar" at bounding box center [506, 74] width 596 height 59
click at [723, 85] on div "Regresar Finalizar" at bounding box center [506, 74] width 596 height 59
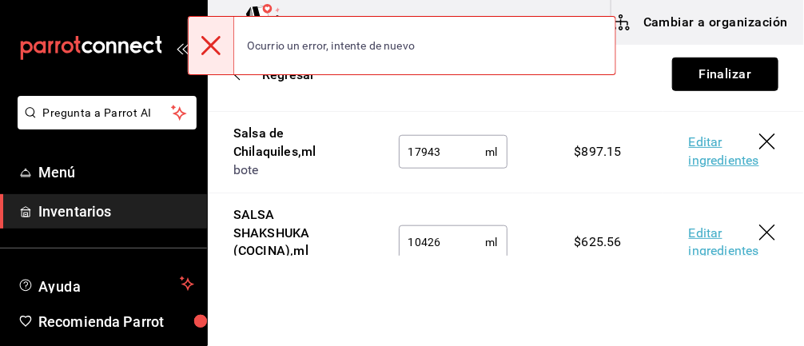
click at [723, 86] on button "Finalizar" at bounding box center [725, 75] width 106 height 34
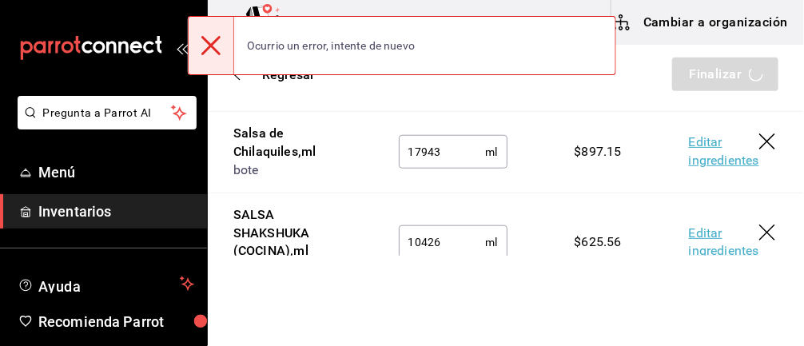
click at [726, 74] on div "Regresar Finalizar" at bounding box center [506, 74] width 596 height 59
click at [718, 74] on div "Regresar Finalizar" at bounding box center [506, 74] width 596 height 59
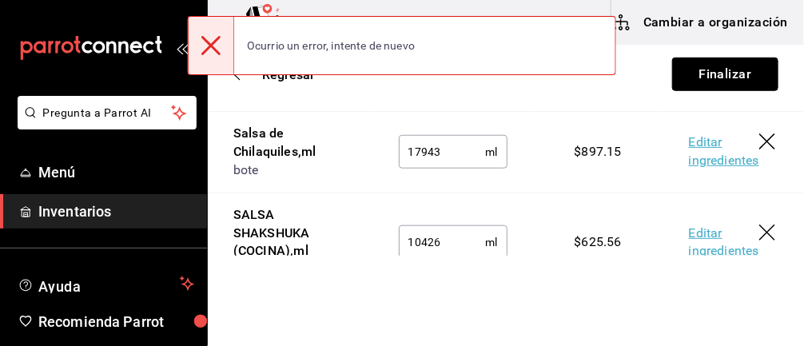
click at [710, 75] on button "Finalizar" at bounding box center [725, 75] width 106 height 34
click at [710, 87] on button "Finalizar" at bounding box center [725, 75] width 106 height 34
click at [726, 79] on button "Finalizar" at bounding box center [725, 75] width 106 height 34
click at [713, 79] on div "Regresar Finalizar" at bounding box center [506, 74] width 596 height 59
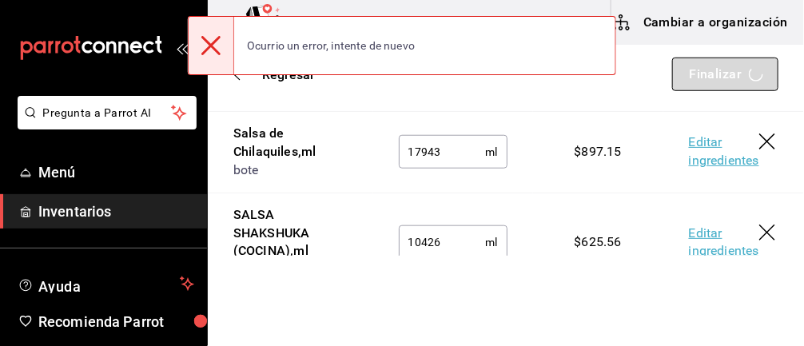
click at [698, 74] on button "Finalizar" at bounding box center [725, 75] width 106 height 34
click at [698, 74] on div "Regresar Finalizar" at bounding box center [506, 74] width 596 height 59
click at [711, 77] on div "Regresar Finalizar" at bounding box center [506, 74] width 596 height 59
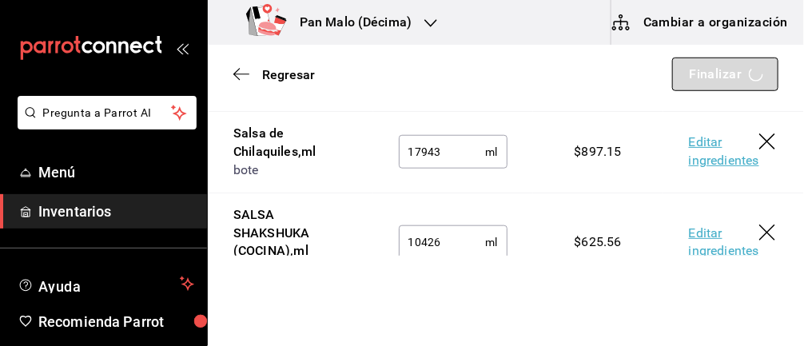
click at [710, 74] on button "Finalizar" at bounding box center [725, 75] width 106 height 34
click at [716, 77] on div "Regresar Finalizar" at bounding box center [506, 74] width 596 height 59
click at [709, 70] on div "Regresar Finalizar" at bounding box center [506, 74] width 596 height 59
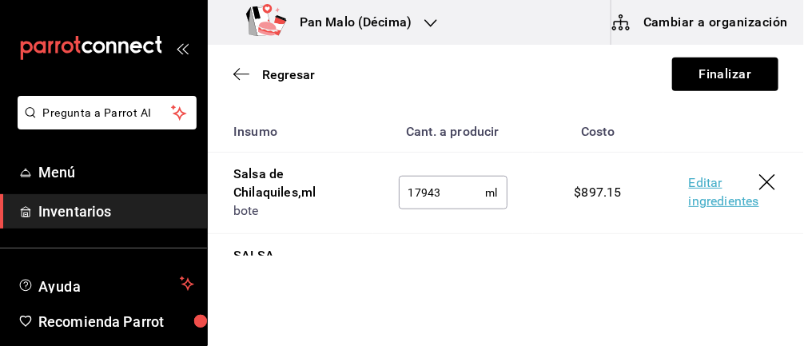
scroll to position [248, 0]
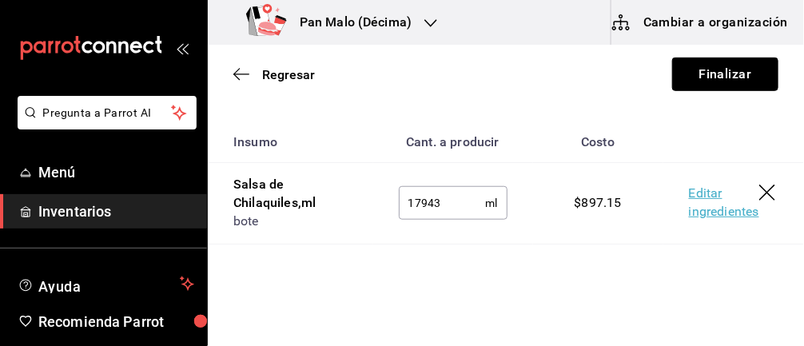
click at [725, 79] on button "Finalizar" at bounding box center [725, 75] width 106 height 34
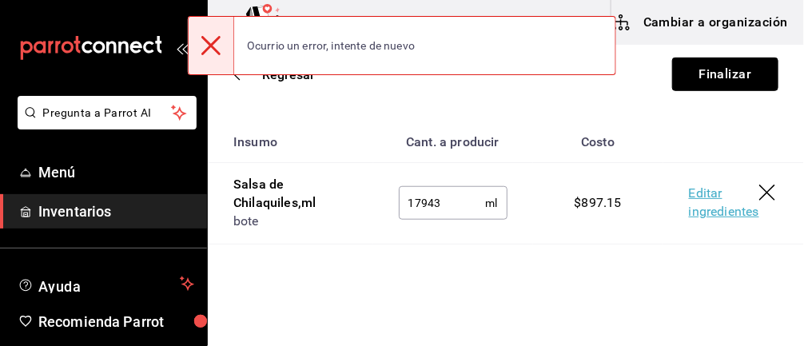
click at [727, 72] on button "Finalizar" at bounding box center [725, 75] width 106 height 34
click at [730, 71] on button "Finalizar" at bounding box center [725, 75] width 106 height 34
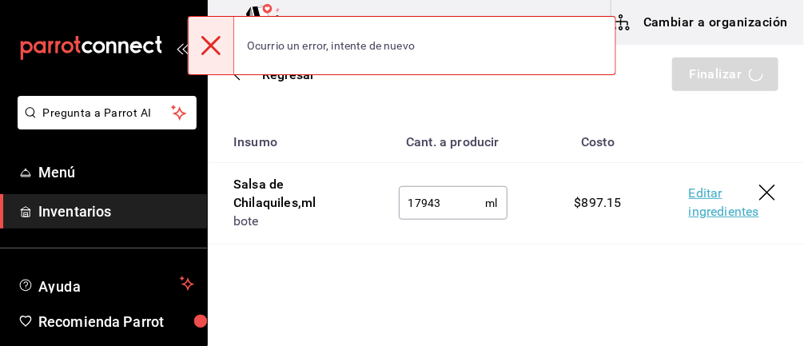
click at [736, 74] on div "Regresar Finalizar" at bounding box center [506, 74] width 596 height 59
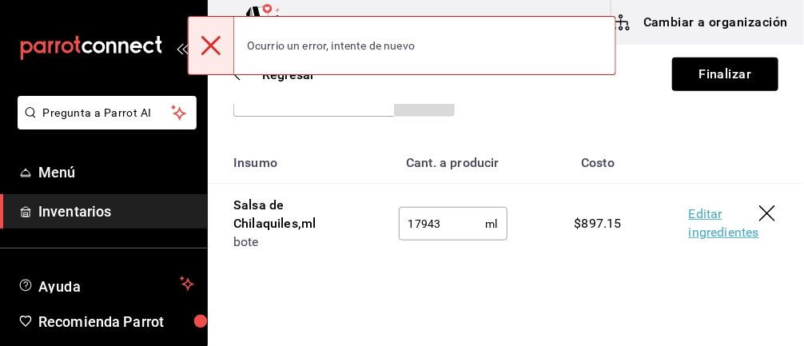
scroll to position [221, 0]
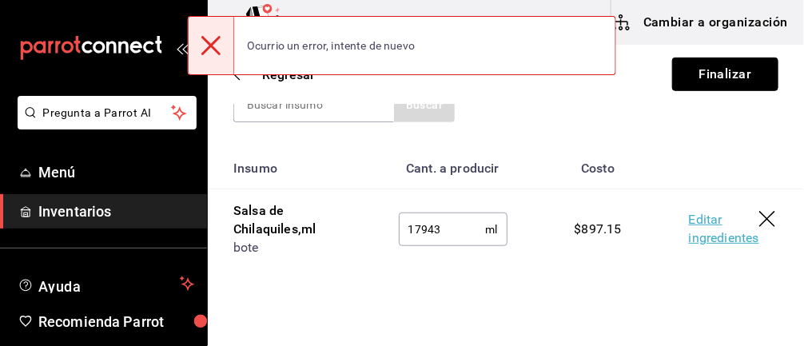
click at [740, 74] on button "Finalizar" at bounding box center [725, 75] width 106 height 34
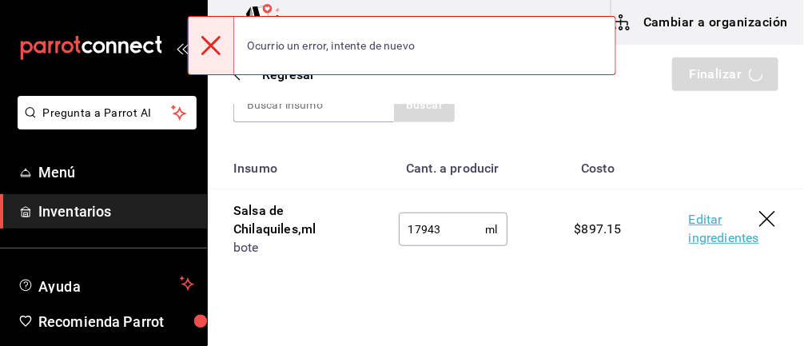
click at [734, 74] on div "Regresar Finalizar" at bounding box center [506, 74] width 596 height 59
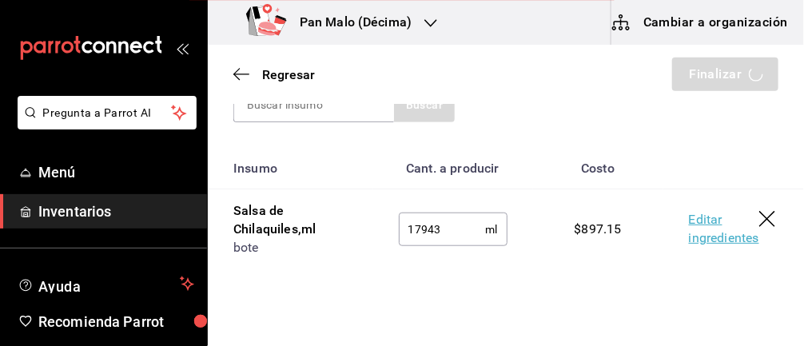
click at [741, 71] on div "Regresar Finalizar" at bounding box center [506, 74] width 596 height 59
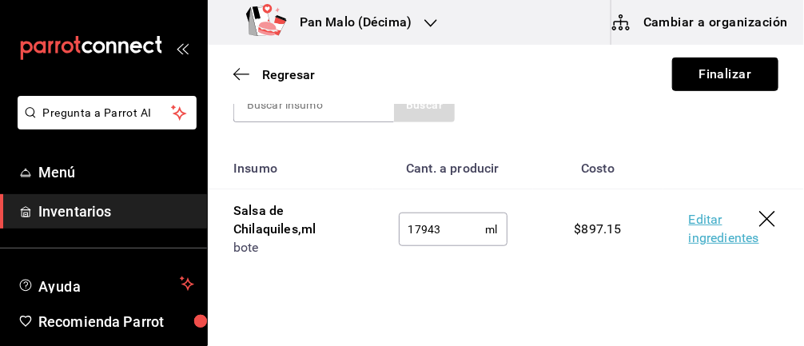
click at [736, 76] on button "Finalizar" at bounding box center [725, 75] width 106 height 34
click at [735, 77] on div "Regresar Finalizar" at bounding box center [506, 74] width 596 height 59
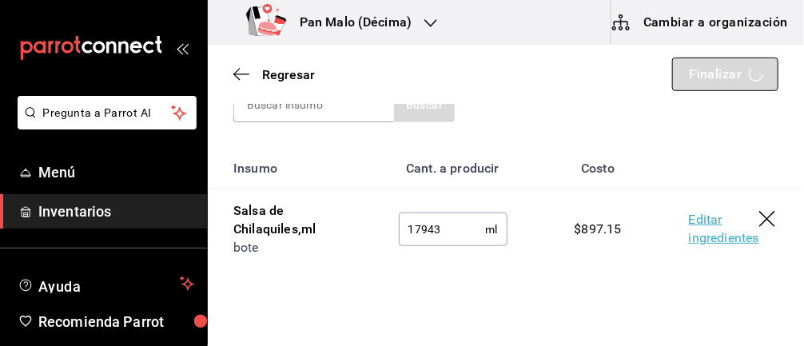
click at [738, 77] on button "Finalizar" at bounding box center [725, 75] width 106 height 34
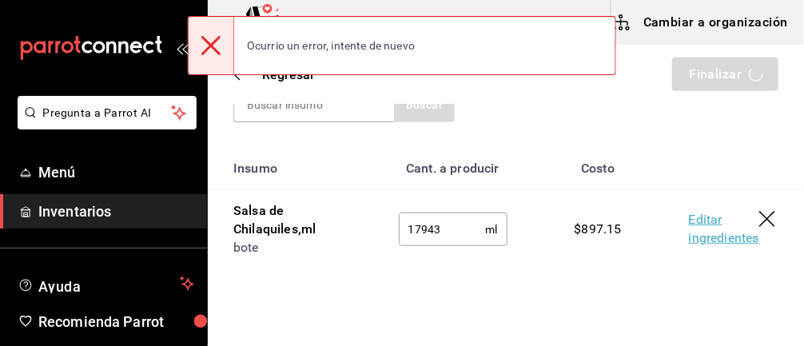
click at [729, 77] on div "Regresar Finalizar" at bounding box center [506, 74] width 596 height 59
click at [730, 74] on div "Regresar Finalizar" at bounding box center [506, 74] width 596 height 59
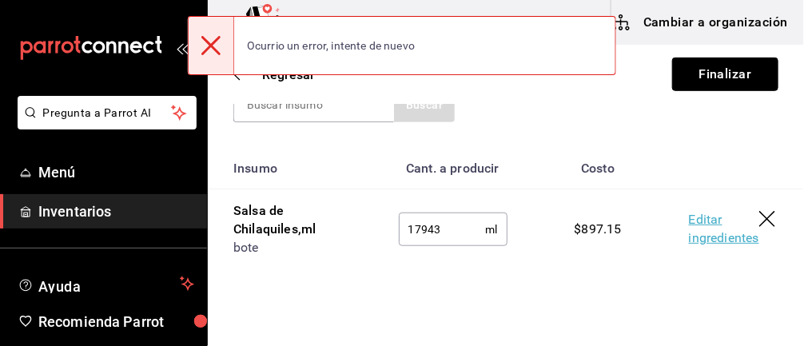
click at [744, 72] on button "Finalizar" at bounding box center [725, 75] width 106 height 34
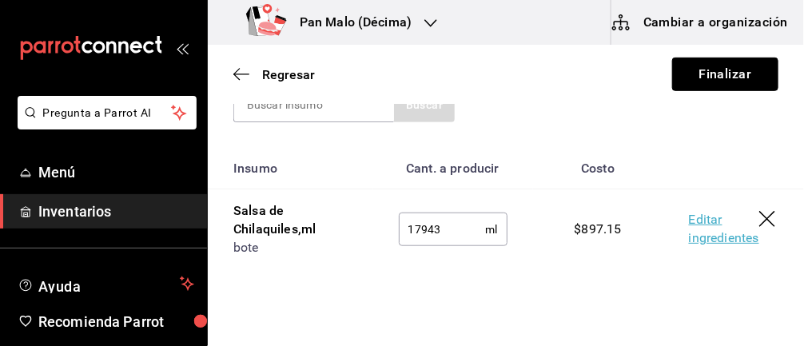
click at [739, 66] on button "Finalizar" at bounding box center [725, 75] width 106 height 34
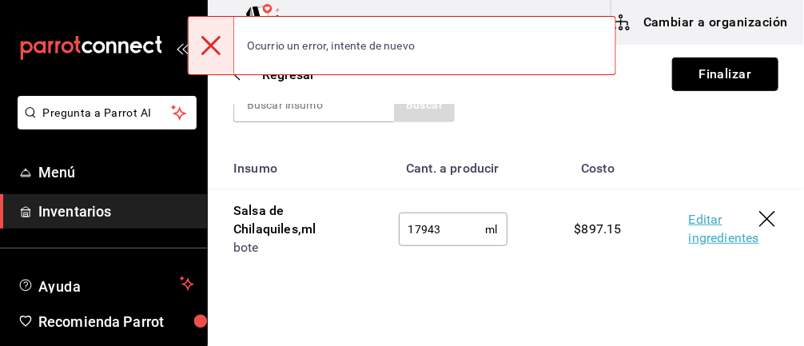
click at [738, 83] on button "Finalizar" at bounding box center [725, 75] width 106 height 34
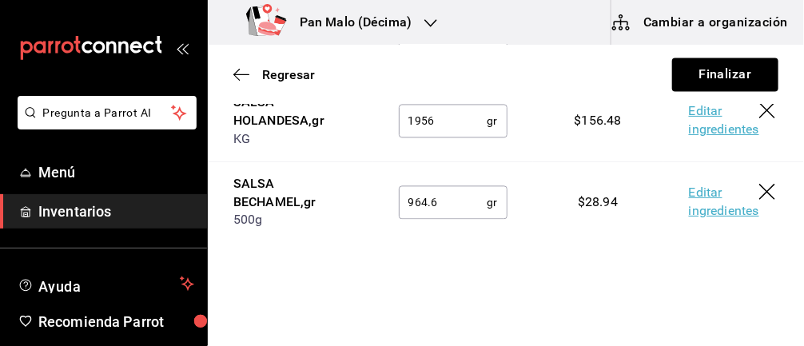
scroll to position [755, 0]
click at [734, 82] on button "Finalizar" at bounding box center [725, 75] width 106 height 34
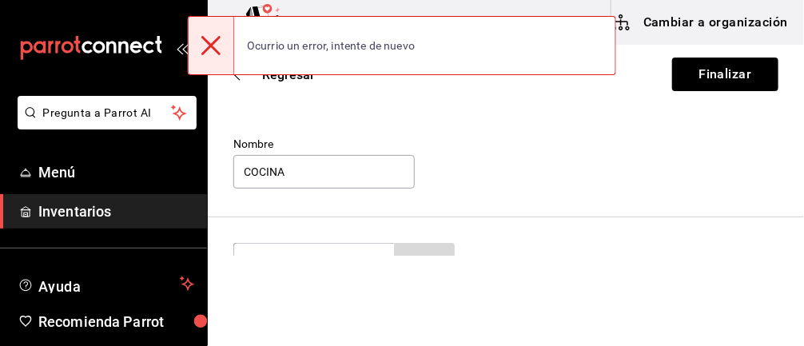
scroll to position [0, 0]
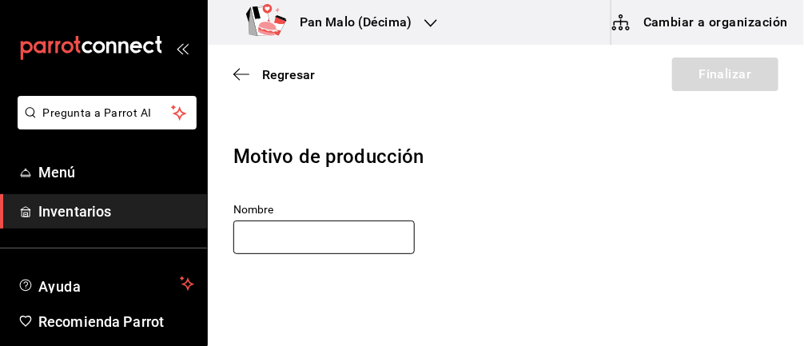
click at [385, 240] on input "text" at bounding box center [323, 238] width 181 height 34
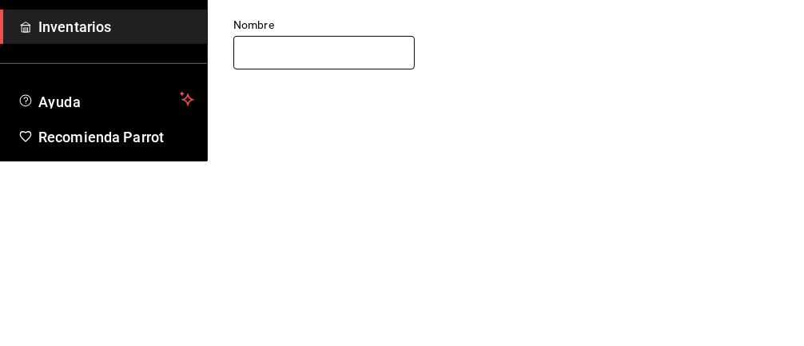
type input "COCINA"
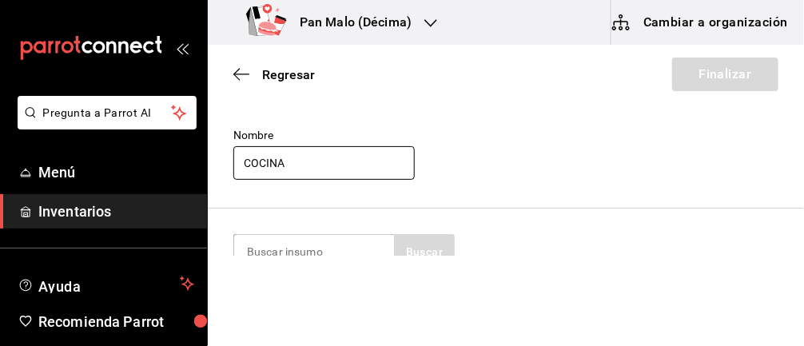
scroll to position [183, 0]
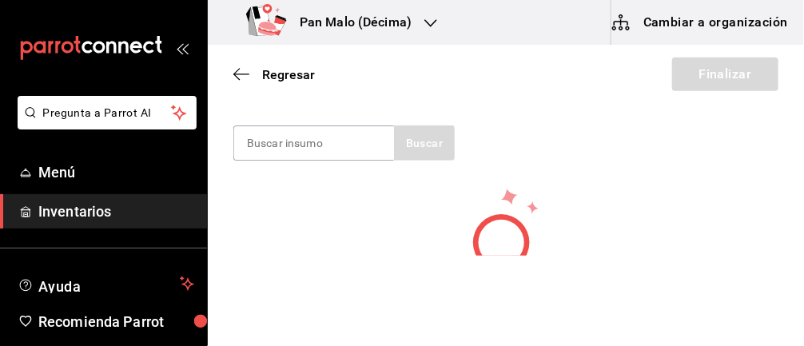
click at [340, 143] on input at bounding box center [314, 143] width 160 height 34
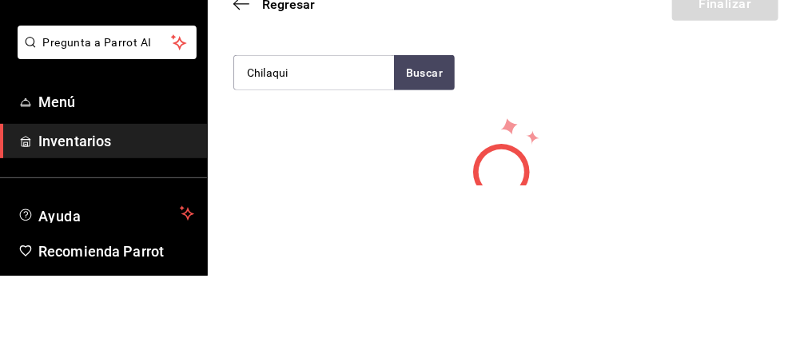
type input "Chilaqui"
click at [416, 137] on button "Buscar" at bounding box center [424, 142] width 61 height 35
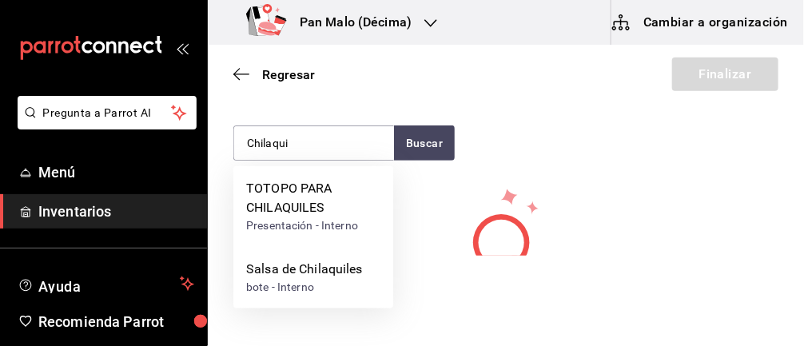
click at [311, 283] on div "bote - Interno" at bounding box center [304, 287] width 117 height 17
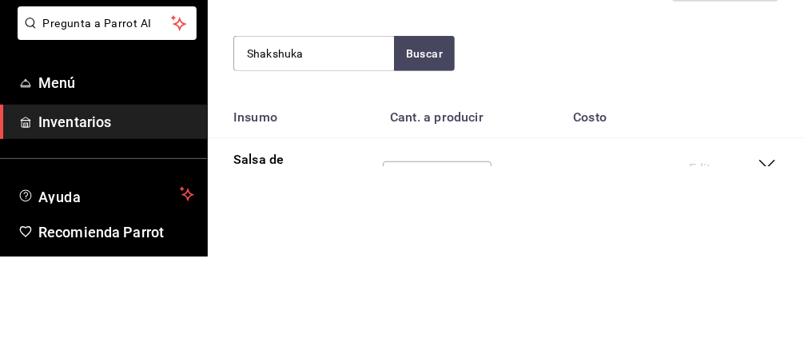
type input "Shakshuka"
click at [434, 137] on button "Buscar" at bounding box center [424, 142] width 61 height 35
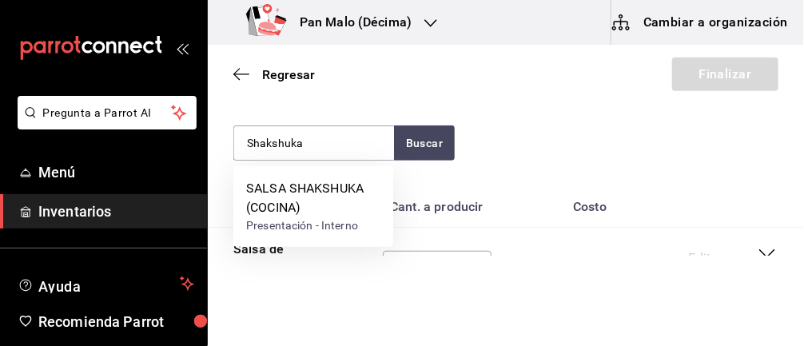
click at [329, 217] on div "Presentación - Interno" at bounding box center [313, 225] width 134 height 17
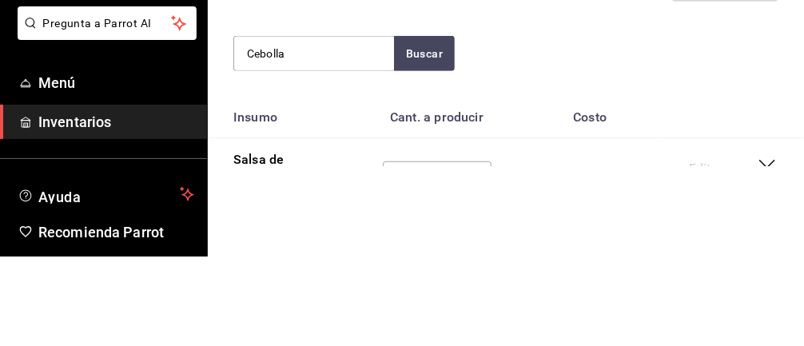
type input "Cebolla"
click at [428, 140] on button "Buscar" at bounding box center [424, 142] width 61 height 35
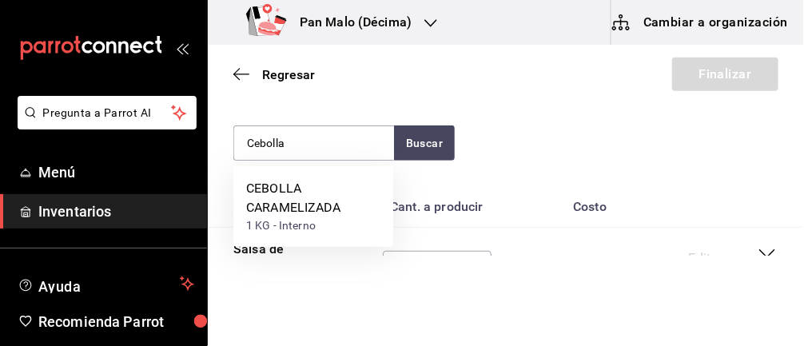
click at [311, 209] on div "CEBOLLA CARAMELIZADA" at bounding box center [313, 198] width 134 height 38
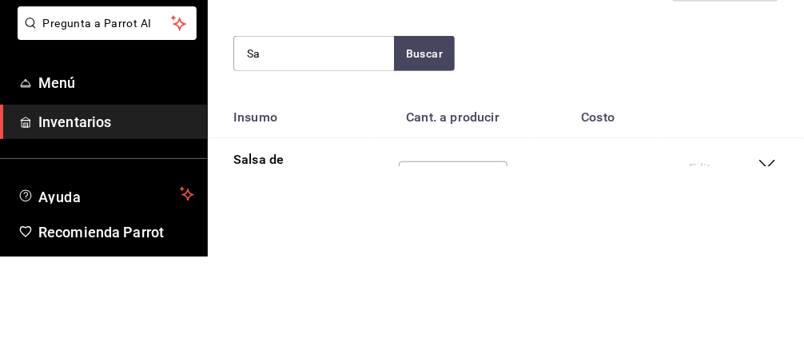
type input "S"
type input "Macha"
click at [424, 147] on button "Buscar" at bounding box center [424, 142] width 61 height 35
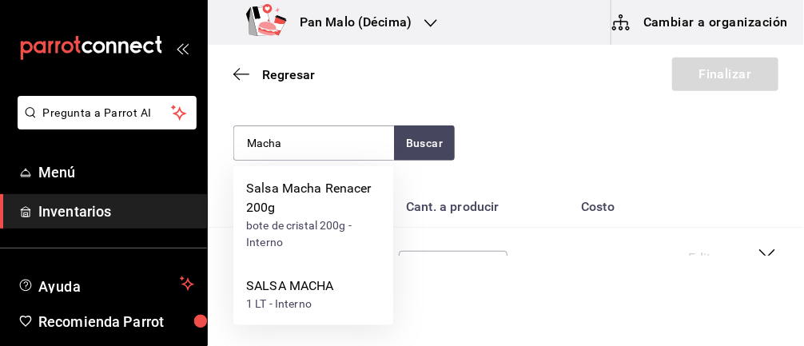
click at [327, 306] on div "1 LT - Interno" at bounding box center [289, 304] width 87 height 17
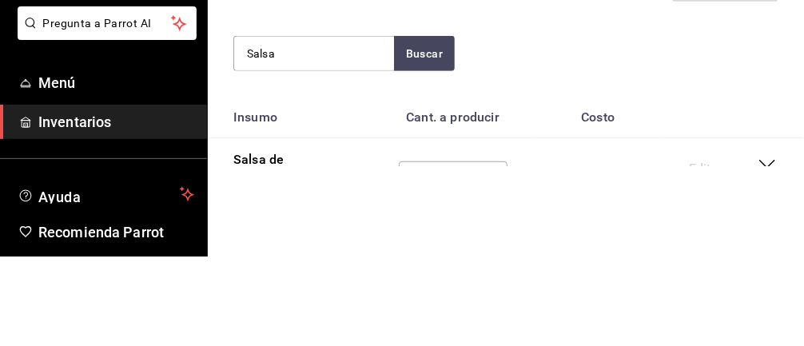
type input "Salsa"
click at [418, 130] on button "Buscar" at bounding box center [424, 142] width 61 height 35
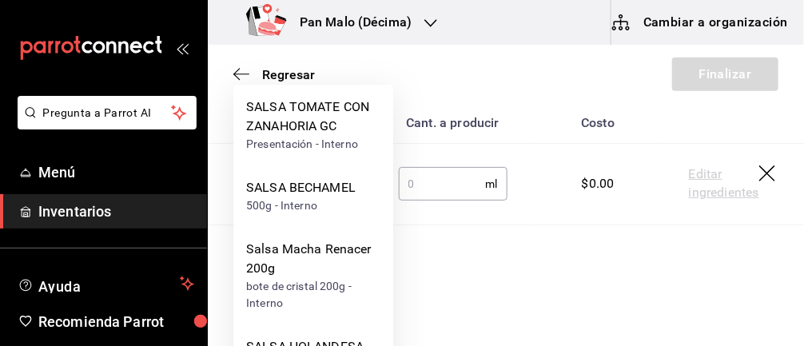
scroll to position [268, 0]
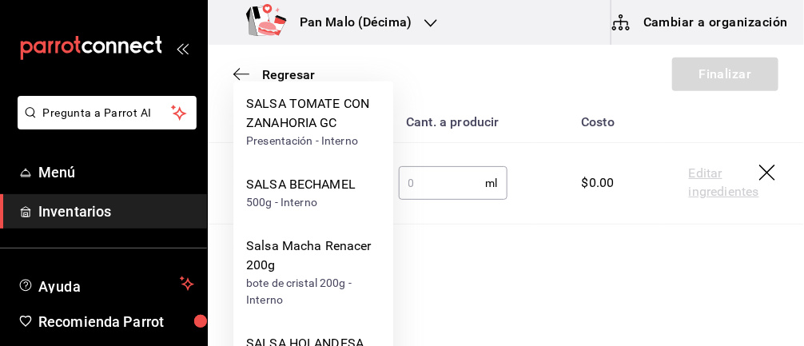
click at [324, 129] on div "SALSA TOMATE CON ZANAHORIA GC" at bounding box center [313, 113] width 134 height 38
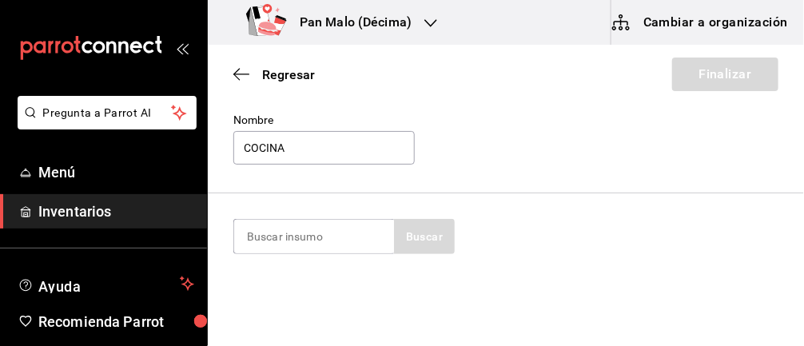
scroll to position [89, 0]
click at [328, 232] on input at bounding box center [314, 238] width 160 height 34
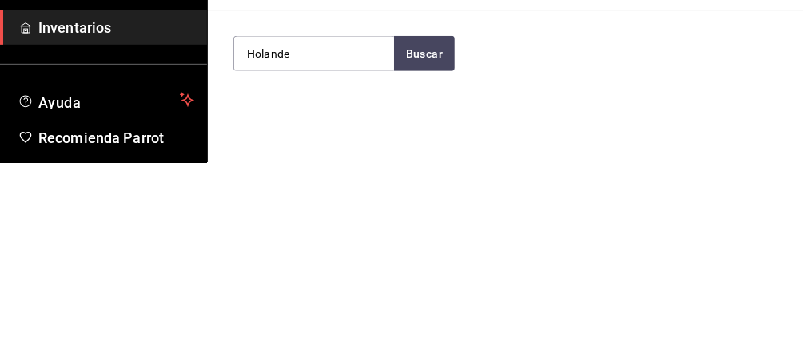
type input "Holande"
click at [430, 237] on button "Buscar" at bounding box center [424, 237] width 61 height 35
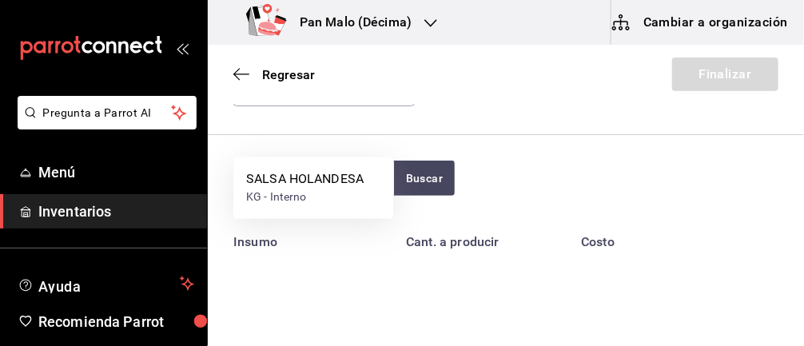
scroll to position [207, 0]
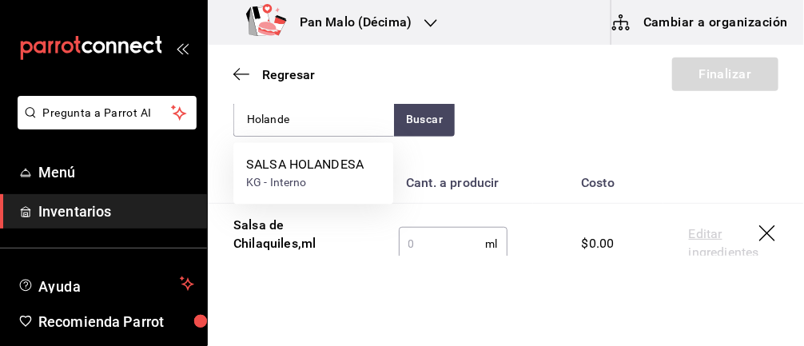
click at [336, 166] on div "SALSA HOLANDESA" at bounding box center [304, 165] width 117 height 19
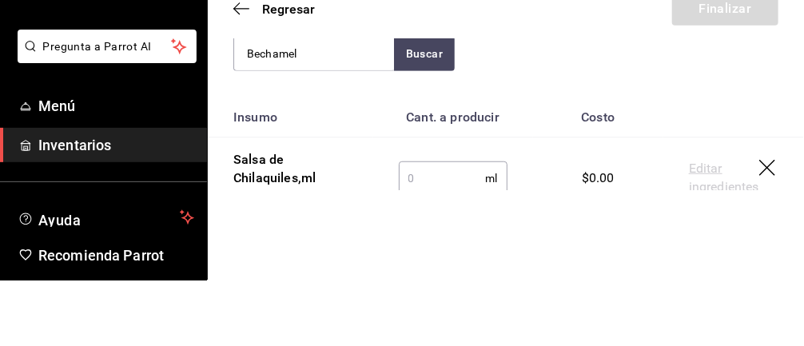
type input "Bechamel"
click at [416, 121] on button "Buscar" at bounding box center [424, 118] width 61 height 35
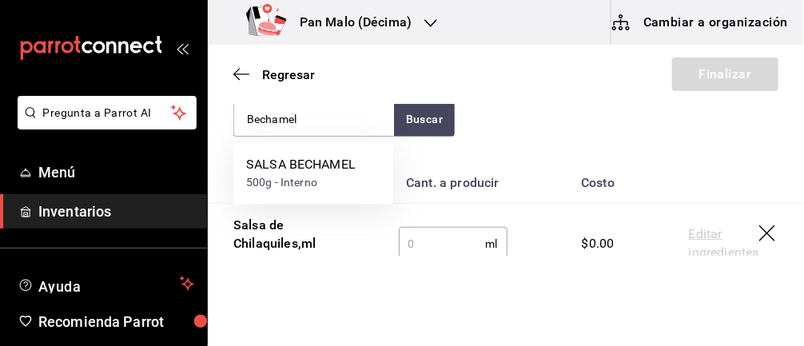
click at [333, 176] on div "500g - Interno" at bounding box center [300, 183] width 109 height 17
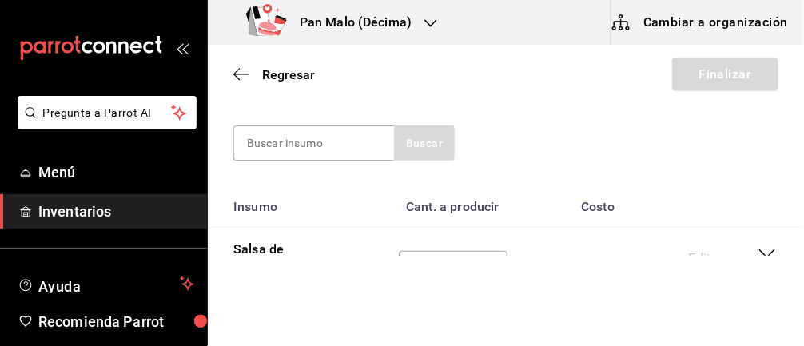
scroll to position [178, 0]
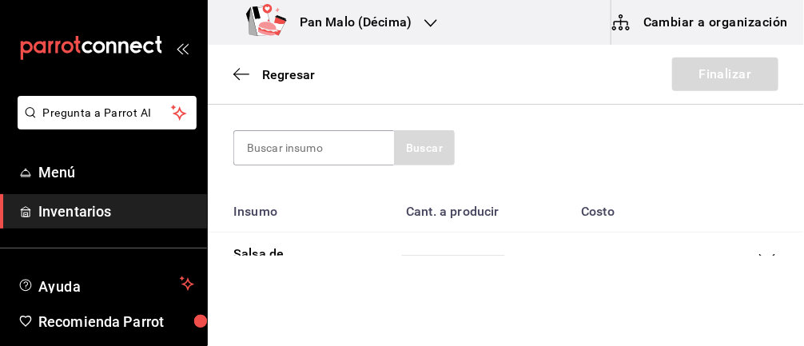
click at [435, 276] on input "text" at bounding box center [442, 273] width 87 height 32
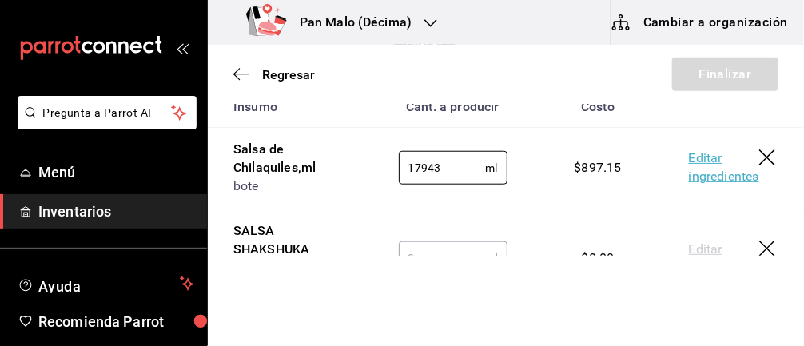
scroll to position [292, 0]
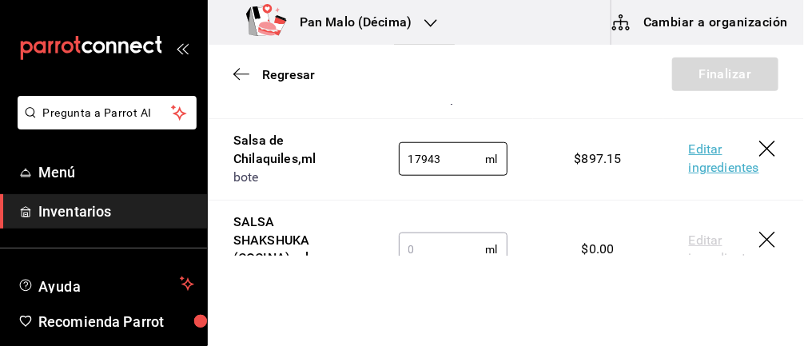
type input "17943"
click at [430, 253] on input "text" at bounding box center [442, 249] width 87 height 32
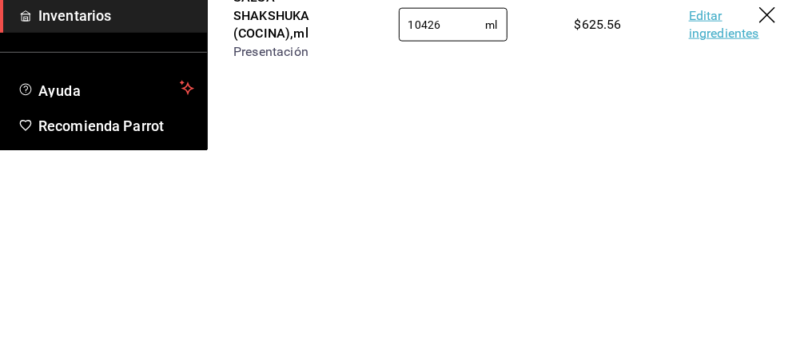
scroll to position [360, 0]
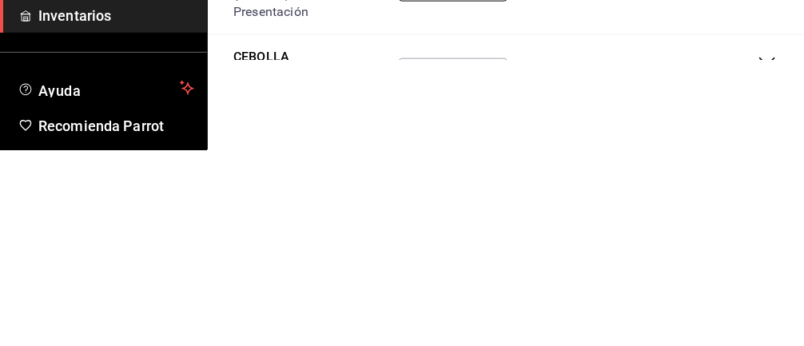
type input "10426"
click at [427, 275] on input "text" at bounding box center [443, 271] width 89 height 32
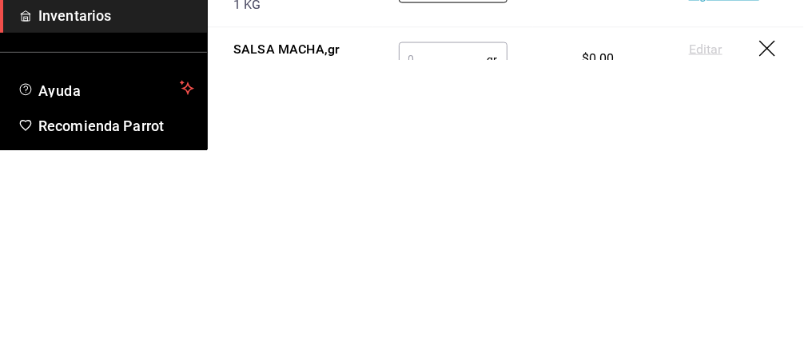
scroll to position [485, 0]
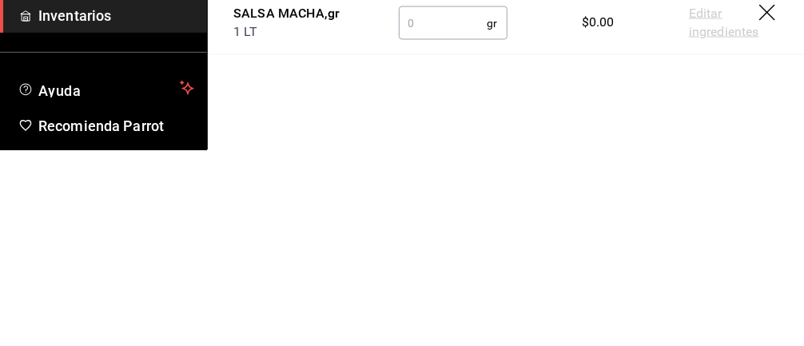
type input "3444.5"
click at [444, 235] on input "text" at bounding box center [443, 219] width 89 height 32
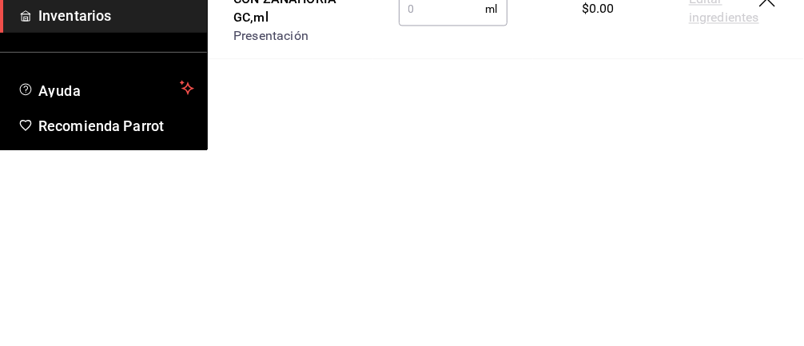
scroll to position [580, 0]
type input "7379"
click at [434, 221] on input "text" at bounding box center [442, 205] width 87 height 32
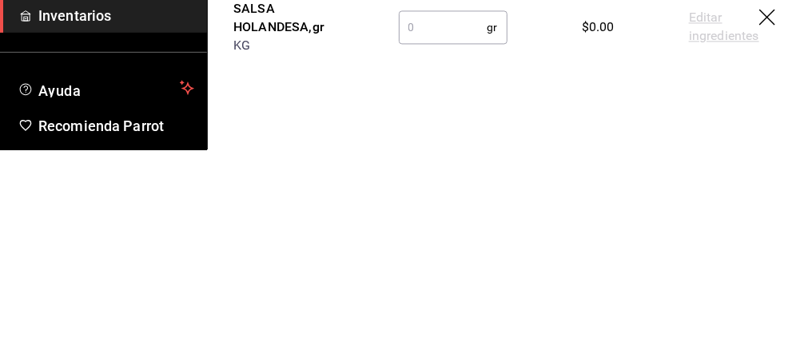
scroll to position [653, 0]
type input "553.2"
click at [418, 238] on input "text" at bounding box center [443, 222] width 89 height 32
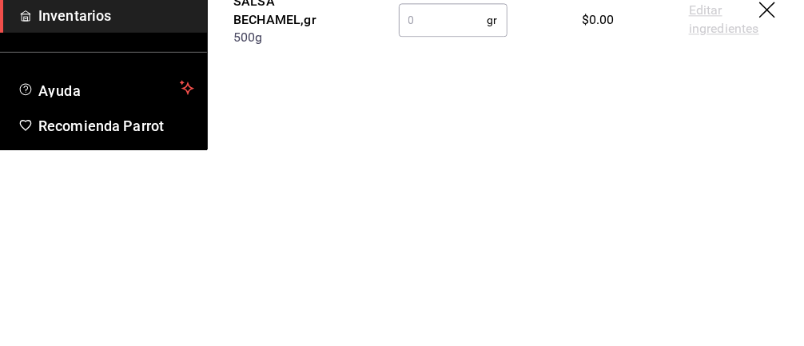
scroll to position [747, 0]
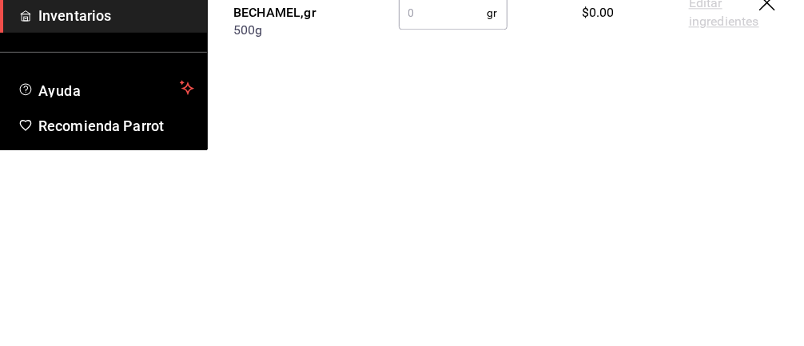
type input "1956"
click at [420, 225] on input "text" at bounding box center [443, 209] width 89 height 32
click at [452, 225] on input "964" at bounding box center [443, 209] width 89 height 32
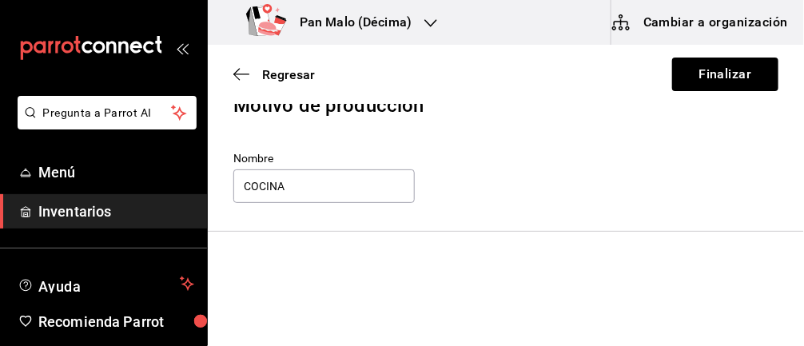
scroll to position [0, 0]
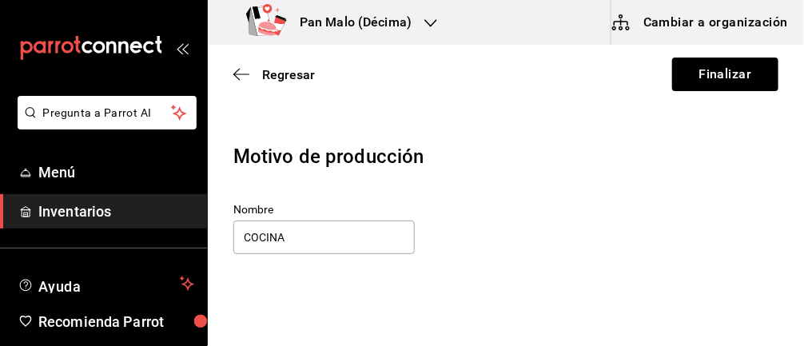
type input "964.6"
click at [742, 72] on button "Finalizar" at bounding box center [725, 75] width 106 height 34
click at [539, 162] on div "Motivo de producción" at bounding box center [505, 156] width 545 height 29
click at [678, 71] on button "Finalizar" at bounding box center [725, 75] width 106 height 34
click at [718, 74] on button "Finalizar" at bounding box center [725, 75] width 106 height 34
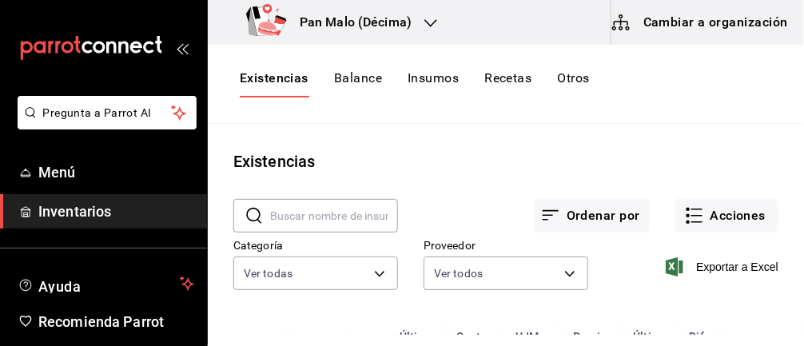
click at [51, 206] on span "Inventarios" at bounding box center [116, 212] width 156 height 22
click at [746, 221] on main "Existencias ​ ​ Ordenar por Acciones Categoría Ver todas 70f7bd2c-2c71-4982-af5…" at bounding box center [506, 229] width 596 height 211
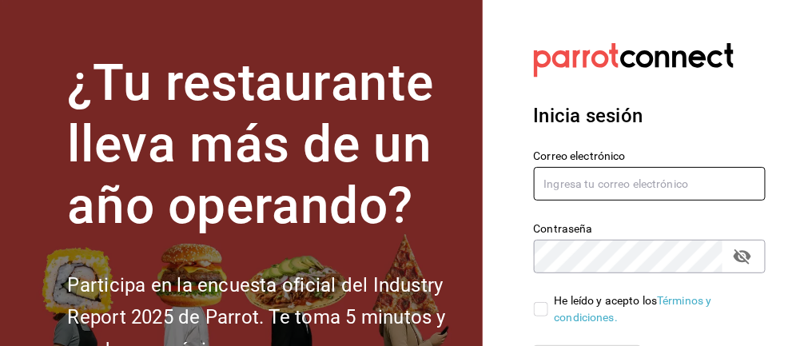
click at [643, 181] on input "text" at bounding box center [650, 184] width 233 height 34
click at [583, 187] on input "text" at bounding box center [650, 184] width 233 height 34
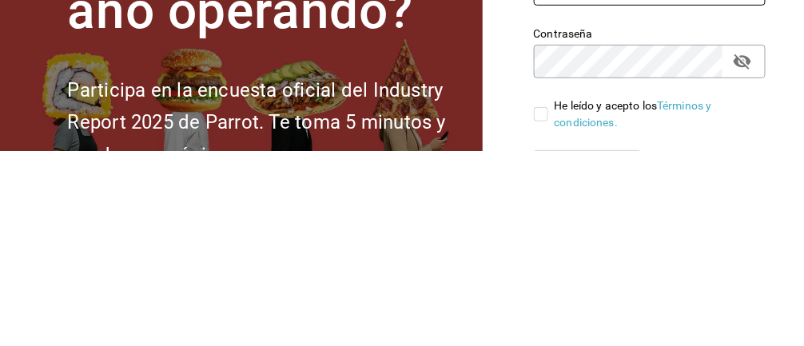
type input "[EMAIL_ADDRESS][DOMAIN_NAME]"
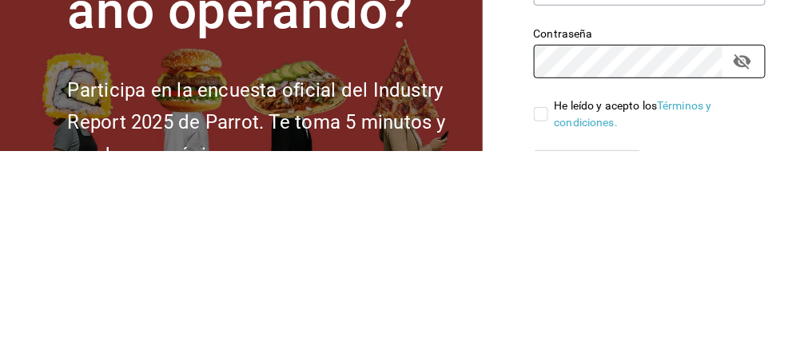
click at [742, 268] on button "passwordField" at bounding box center [742, 256] width 27 height 27
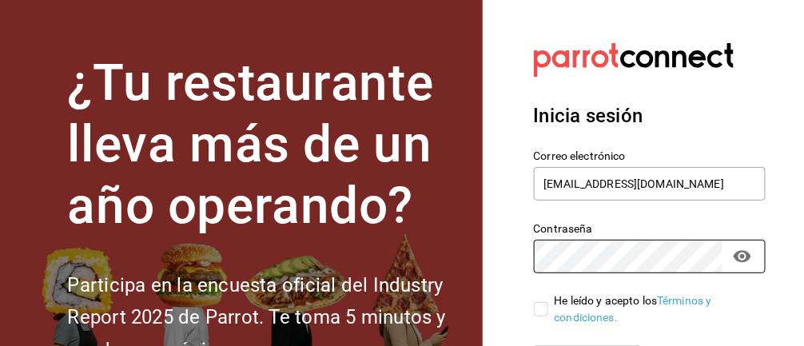
click at [540, 311] on input "He leído y acepto los Términos y condiciones." at bounding box center [541, 309] width 14 height 14
checkbox input "true"
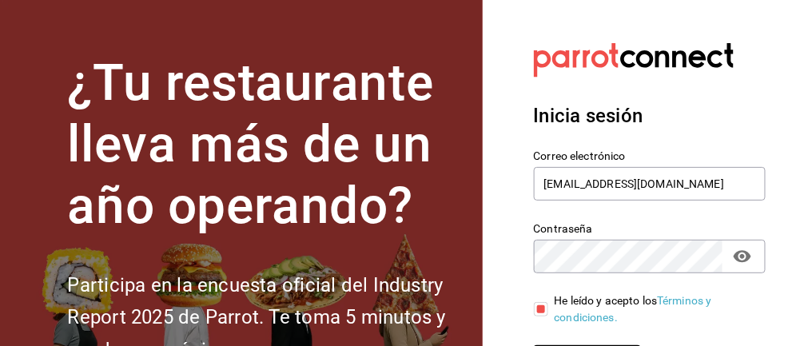
scroll to position [58, 0]
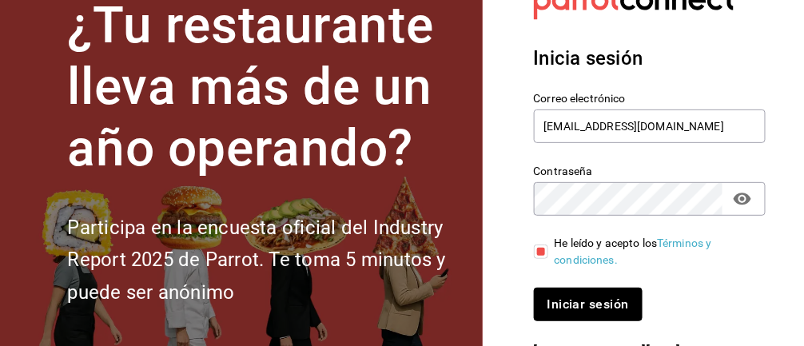
click at [587, 304] on button "Iniciar sesión" at bounding box center [588, 305] width 109 height 34
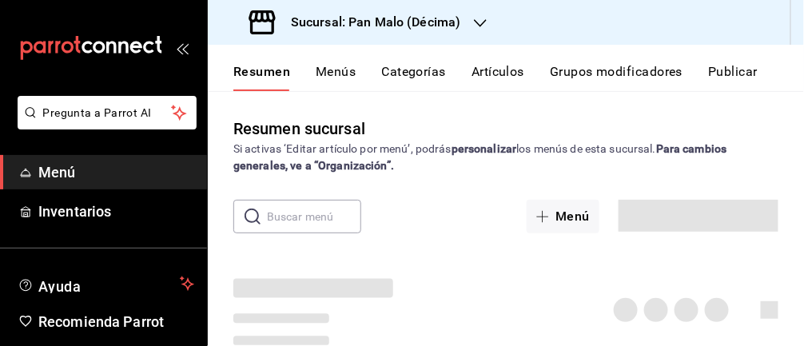
click at [130, 218] on span "Inventarios" at bounding box center [116, 212] width 156 height 22
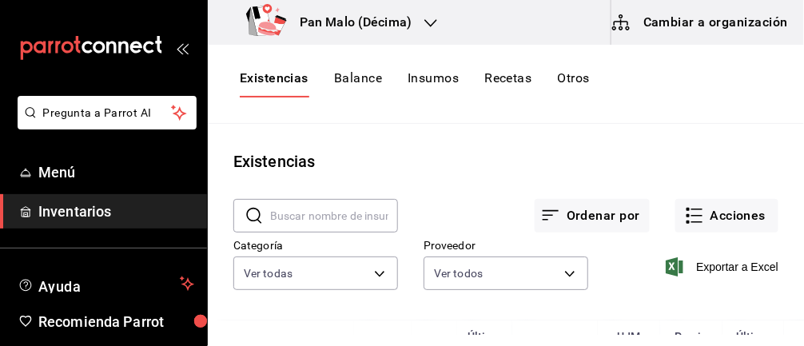
click at [737, 214] on button "Acciones" at bounding box center [726, 216] width 103 height 34
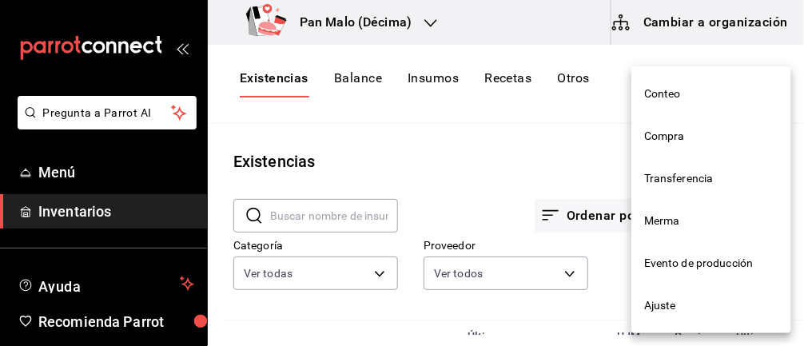
click at [709, 270] on span "Evento de producción" at bounding box center [711, 263] width 134 height 17
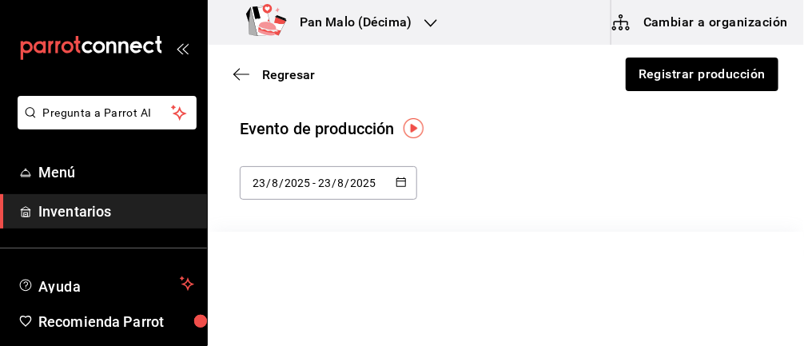
click at [320, 182] on input "23" at bounding box center [324, 183] width 14 height 13
click at [525, 164] on div "Evento de producción [DATE] [DATE] - [DATE] [DATE] [DATE] [DATE] Semana actual …" at bounding box center [506, 158] width 532 height 83
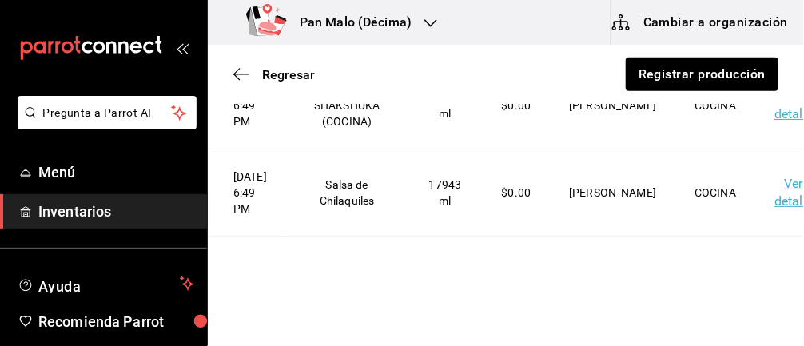
scroll to position [479, 0]
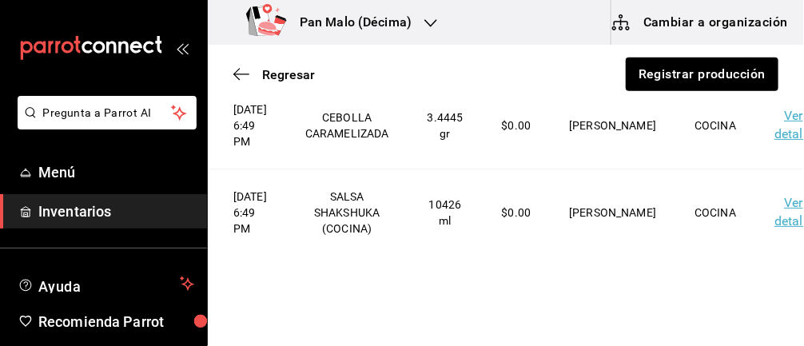
click at [250, 70] on span "Regresar" at bounding box center [274, 74] width 82 height 15
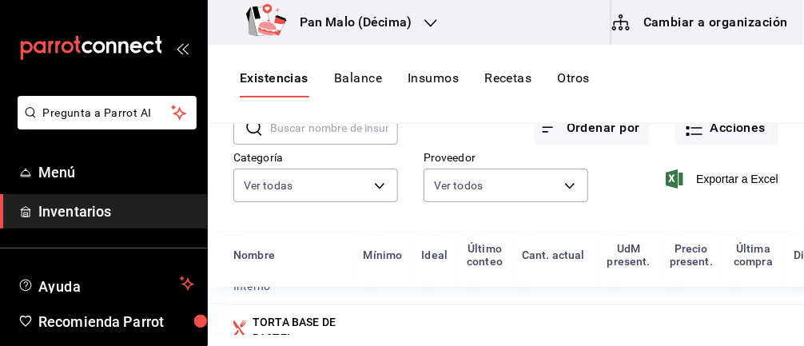
scroll to position [89, 0]
click at [378, 193] on body "Pregunta a Parrot AI Menú Inventarios Ayuda Recomienda Parrot Abril M Espinosa …" at bounding box center [402, 167] width 804 height 335
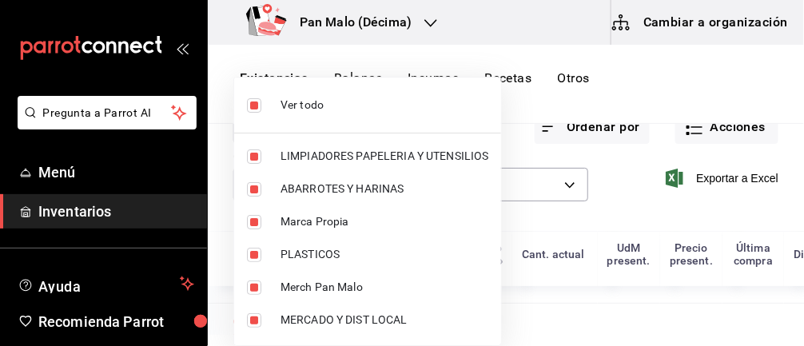
click at [256, 108] on input "checkbox" at bounding box center [254, 105] width 14 height 14
checkbox input "false"
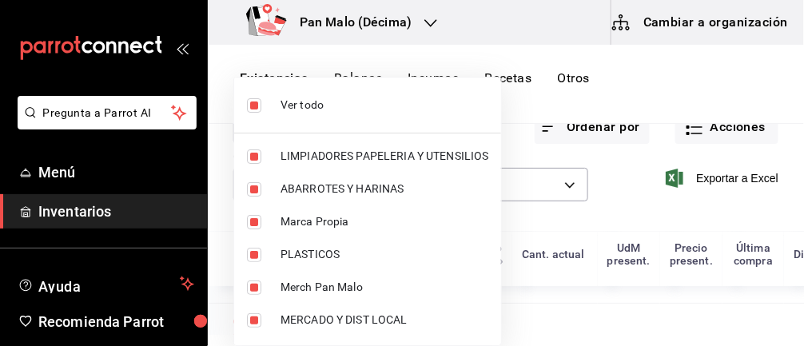
checkbox input "false"
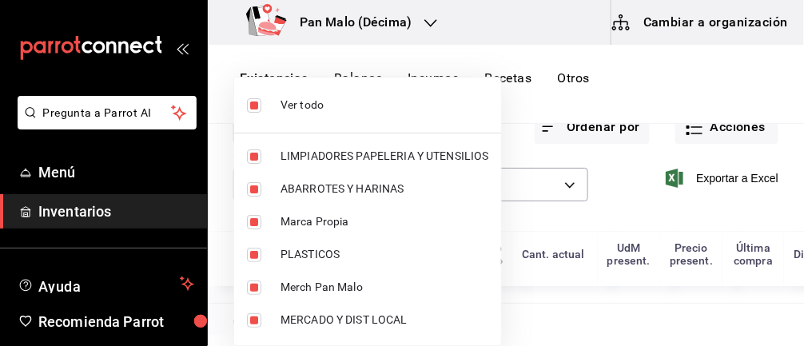
checkbox input "false"
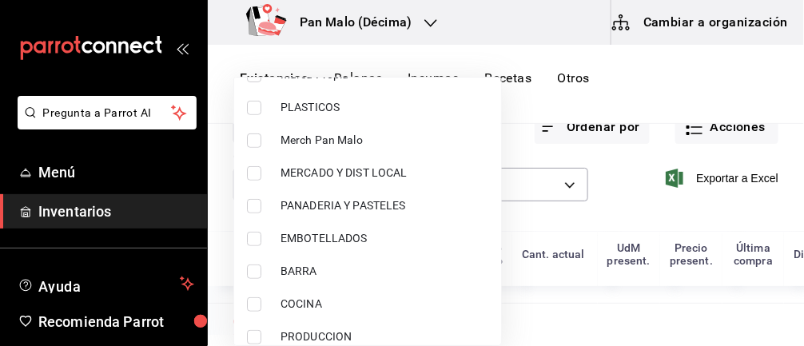
click at [257, 304] on input "checkbox" at bounding box center [254, 304] width 14 height 14
checkbox input "true"
type input "97c4540b-fae9-4f1d-bf52-72ae5b7112b3"
click at [561, 263] on div at bounding box center [402, 173] width 804 height 346
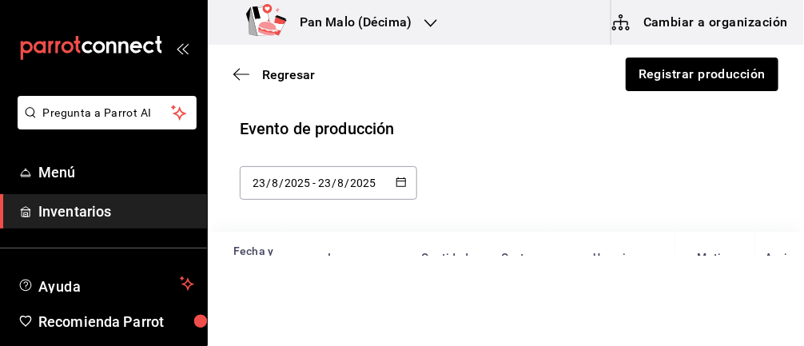
click at [238, 67] on icon "button" at bounding box center [241, 74] width 16 height 14
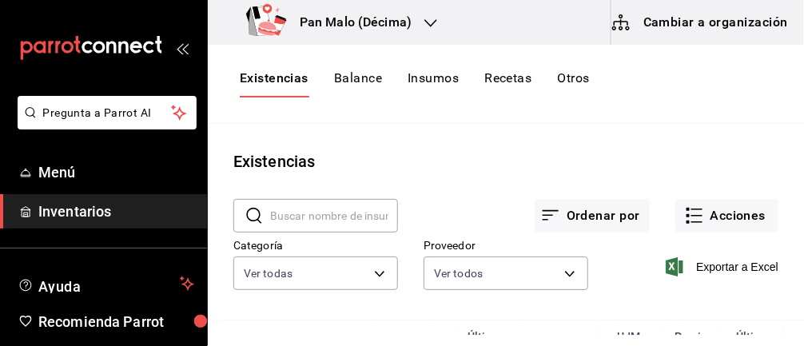
scroll to position [97, 0]
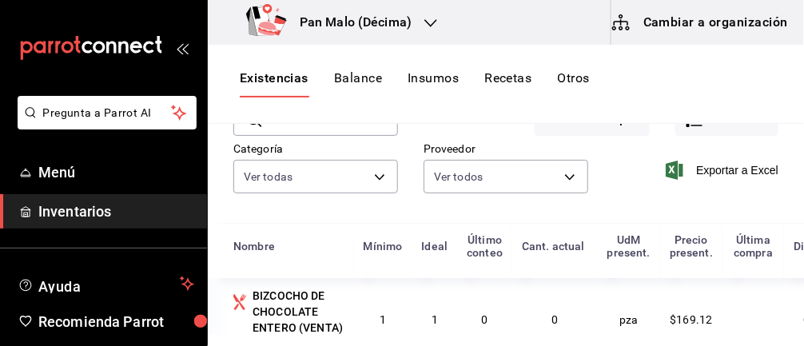
click at [380, 183] on body "Pregunta a Parrot AI Menú Inventarios Ayuda Recomienda Parrot Abril M Espinosa …" at bounding box center [402, 167] width 804 height 335
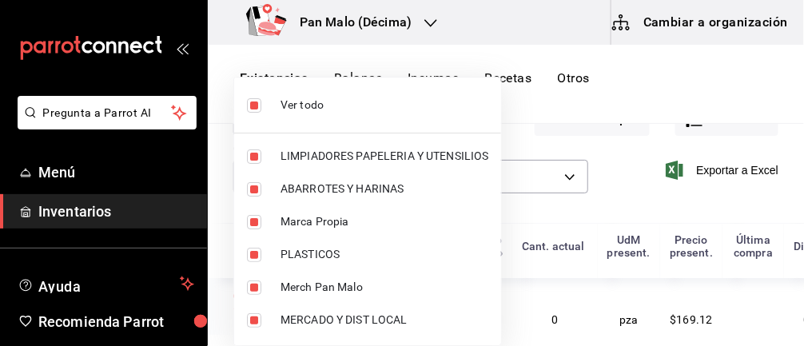
click at [250, 104] on input "checkbox" at bounding box center [254, 105] width 14 height 14
checkbox input "false"
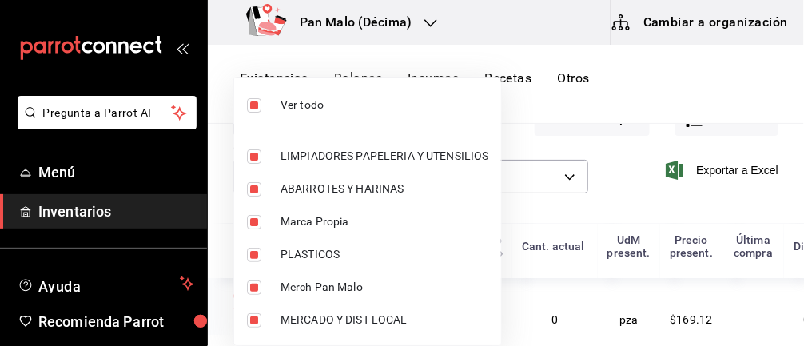
checkbox input "false"
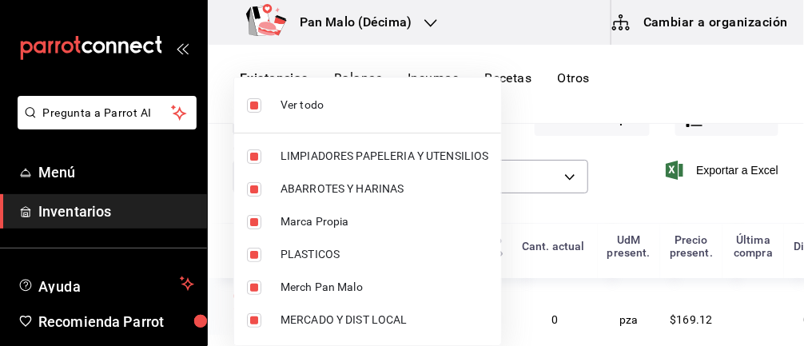
checkbox input "false"
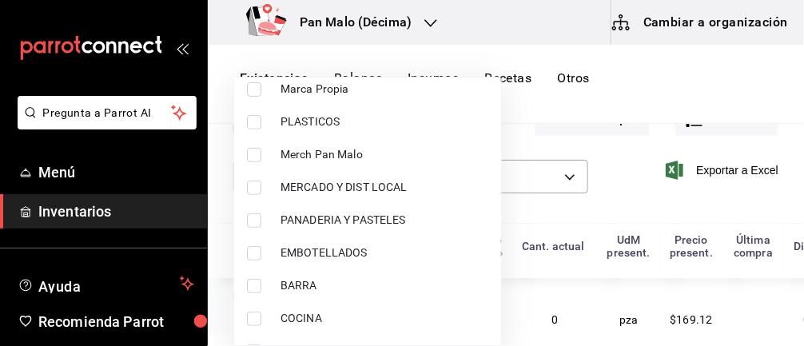
scroll to position [164, 0]
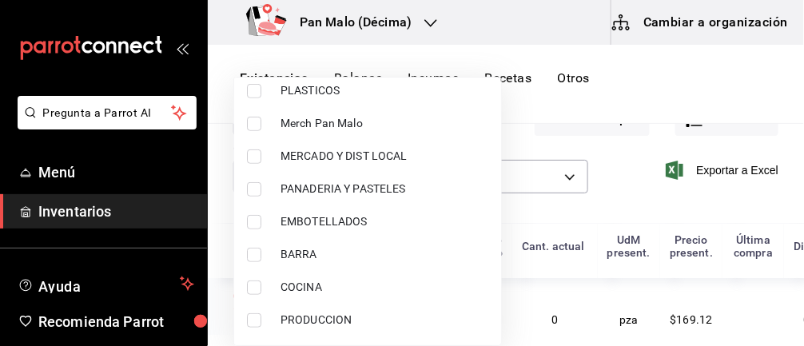
click at [248, 304] on li "PRODUCCION" at bounding box center [367, 320] width 267 height 33
type input "dfca19a1-d0af-4dd2-9161-d29e1e6480e6"
checkbox input "true"
click at [256, 293] on input "checkbox" at bounding box center [254, 288] width 14 height 14
checkbox input "true"
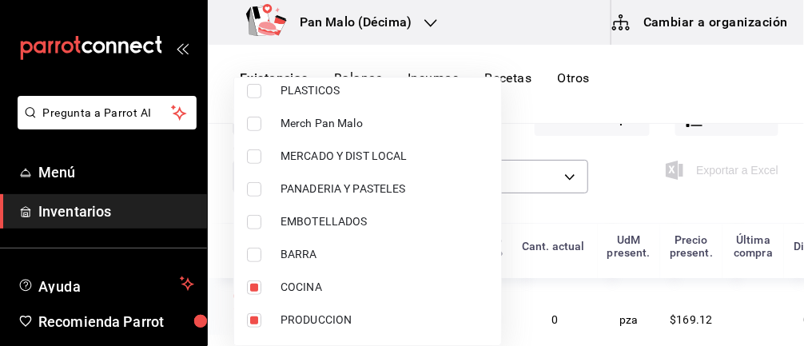
type input "dfca19a1-d0af-4dd2-9161-d29e1e6480e6,97c4540b-fae9-4f1d-bf52-72ae5b7112b3"
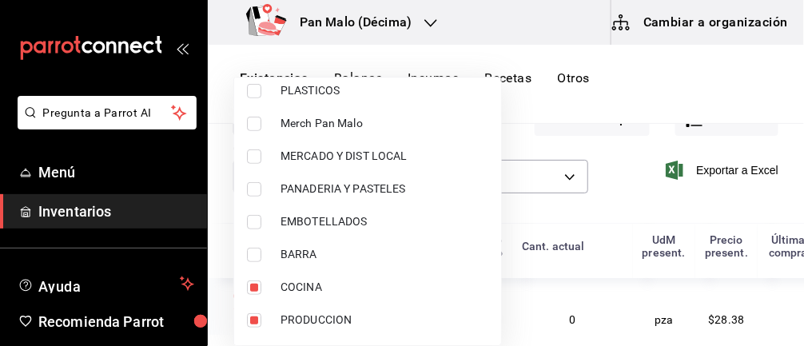
click at [258, 320] on input "checkbox" at bounding box center [254, 320] width 14 height 14
checkbox input "false"
type input "97c4540b-fae9-4f1d-bf52-72ae5b7112b3"
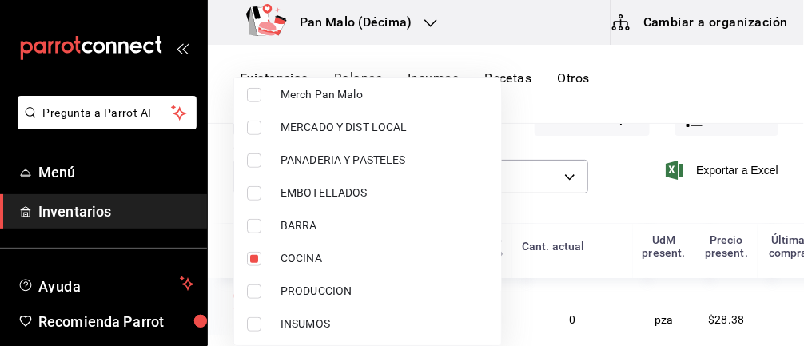
click at [250, 320] on input "checkbox" at bounding box center [254, 324] width 14 height 14
checkbox input "true"
type input "97c4540b-fae9-4f1d-bf52-72ae5b7112b3,845fc0d5-bafa-4929-a86e-e534cf7c03f2"
click at [253, 318] on input "checkbox" at bounding box center [254, 324] width 14 height 14
checkbox input "false"
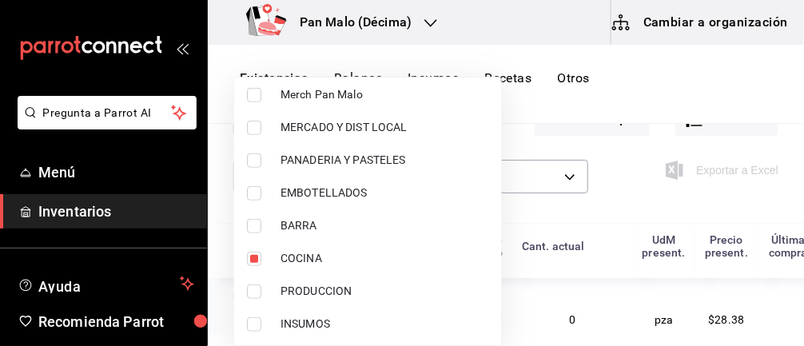
type input "97c4540b-fae9-4f1d-bf52-72ae5b7112b3"
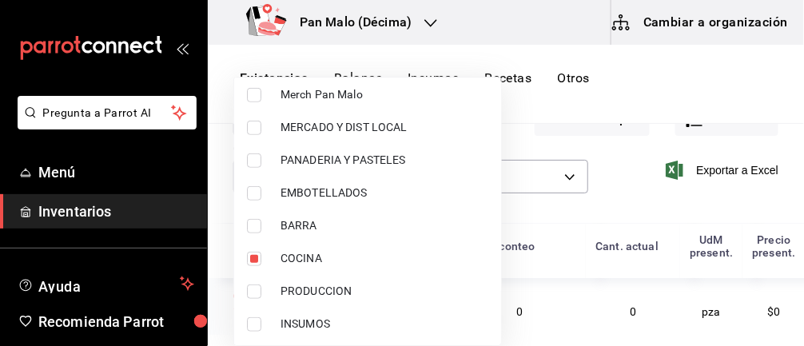
click at [660, 101] on div at bounding box center [402, 173] width 804 height 346
click at [622, 180] on div at bounding box center [402, 173] width 804 height 346
click at [636, 181] on div at bounding box center [402, 173] width 804 height 346
click at [627, 193] on div at bounding box center [402, 173] width 804 height 346
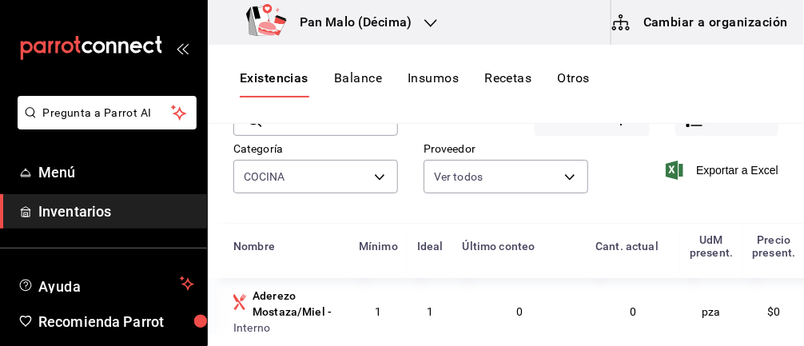
click at [651, 204] on div at bounding box center [402, 173] width 804 height 346
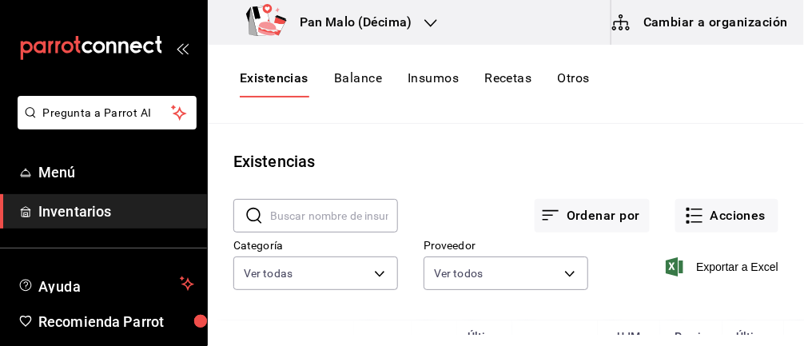
click at [711, 219] on button "Acciones" at bounding box center [726, 216] width 103 height 34
